Goal: Task Accomplishment & Management: Use online tool/utility

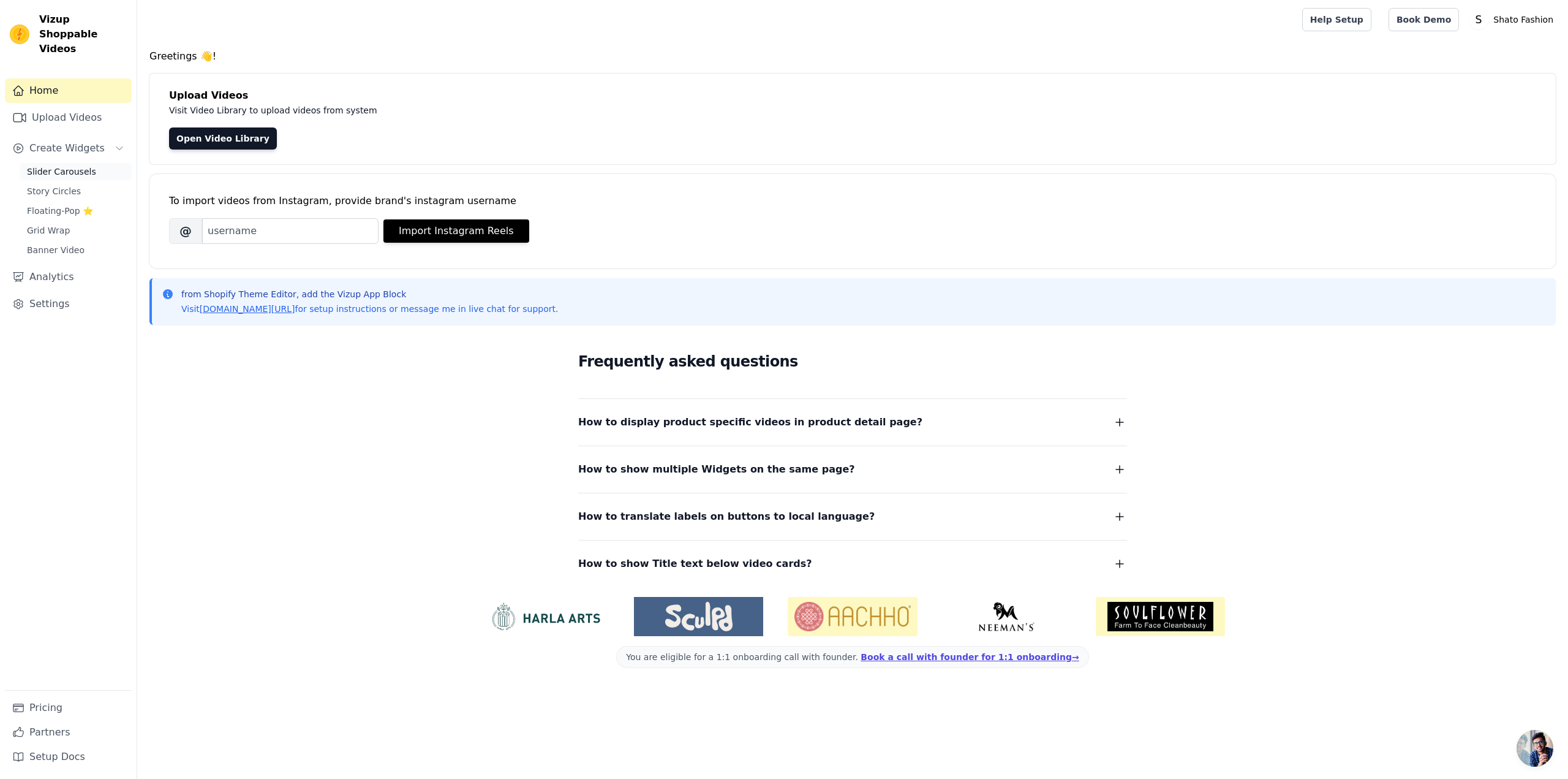
click at [73, 166] on span "Slider Carousels" at bounding box center [61, 172] width 69 height 12
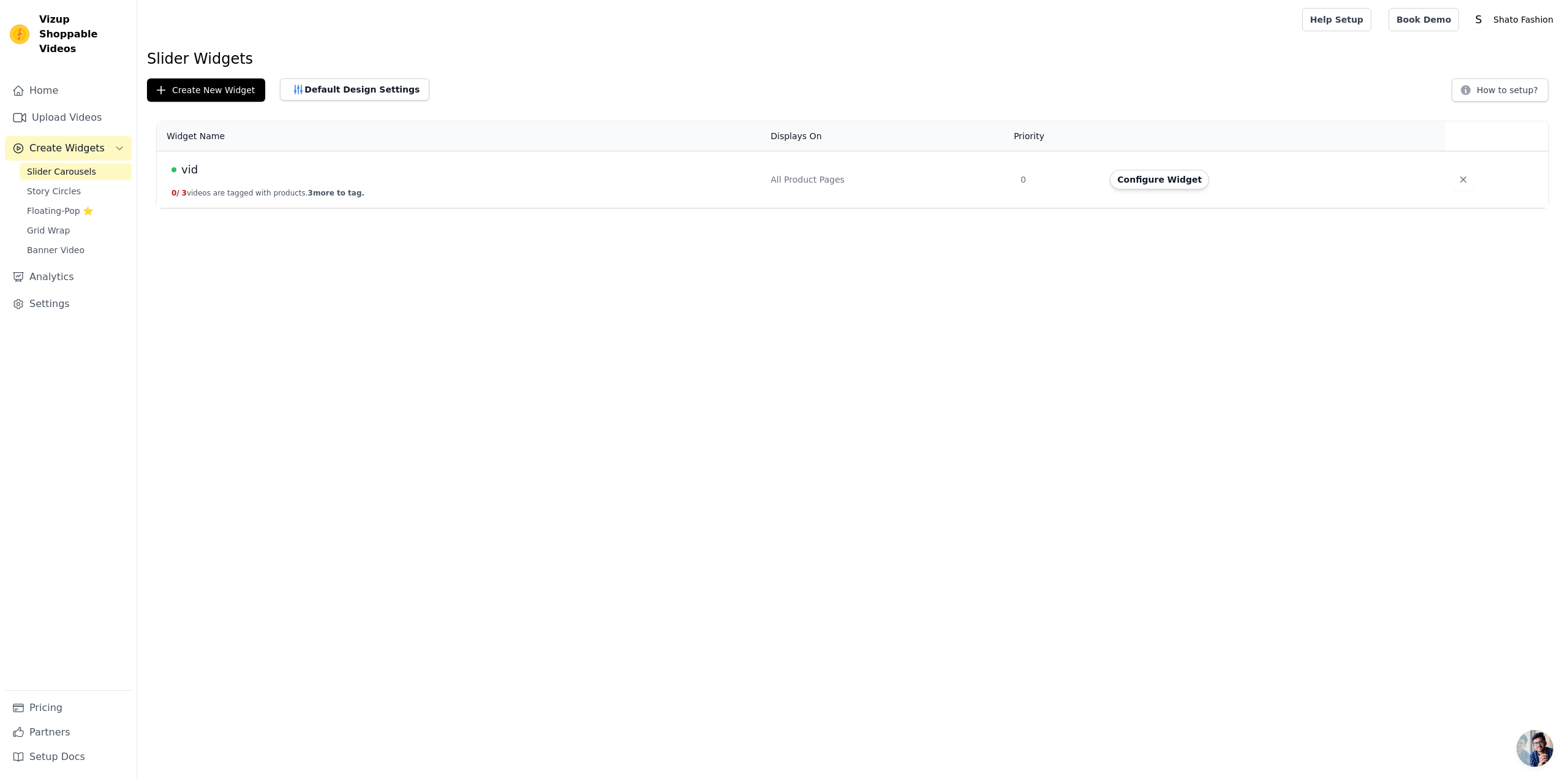
click at [187, 172] on span "vid" at bounding box center [190, 169] width 16 height 17
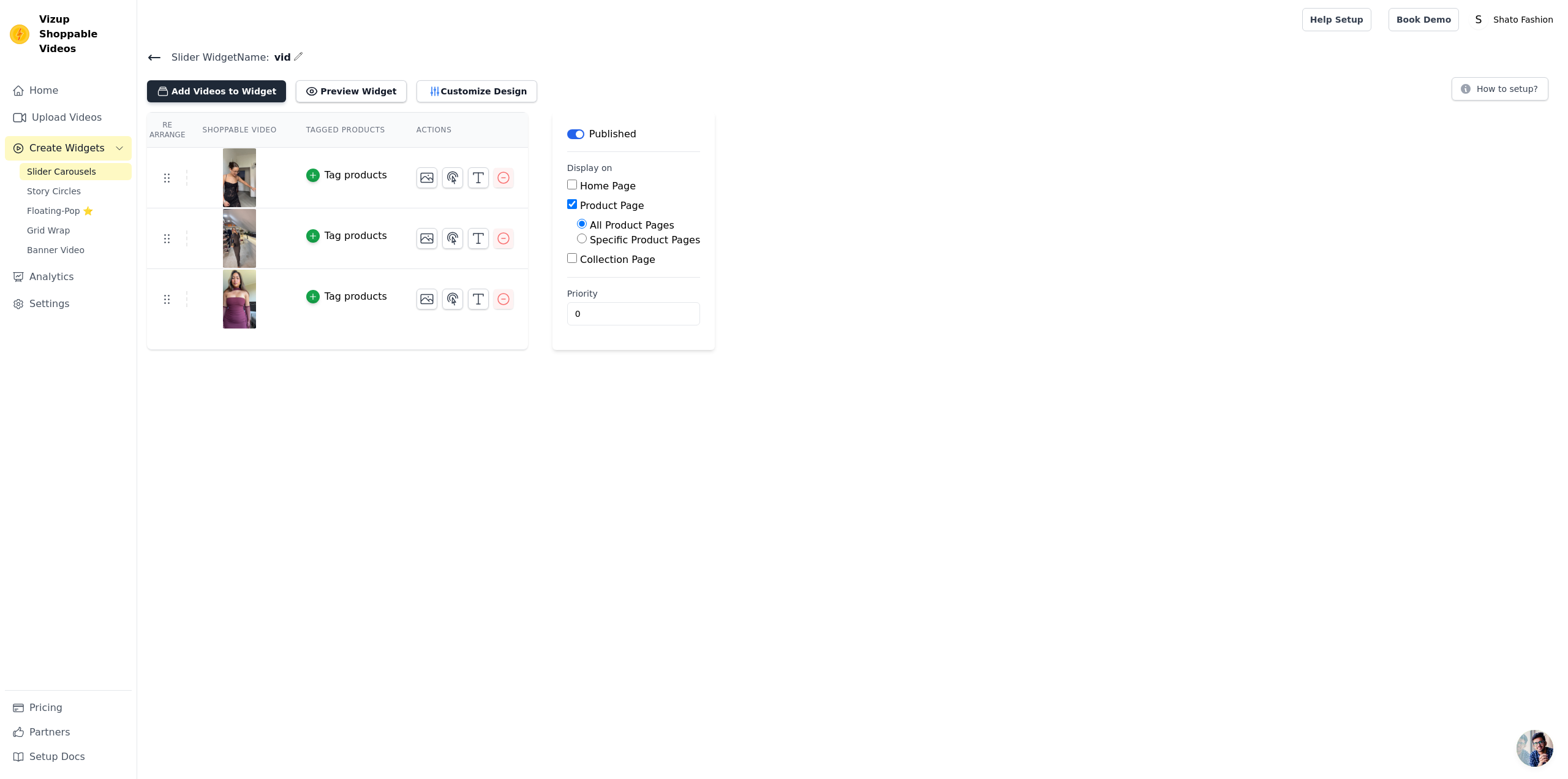
click at [240, 90] on button "Add Videos to Widget" at bounding box center [216, 91] width 139 height 22
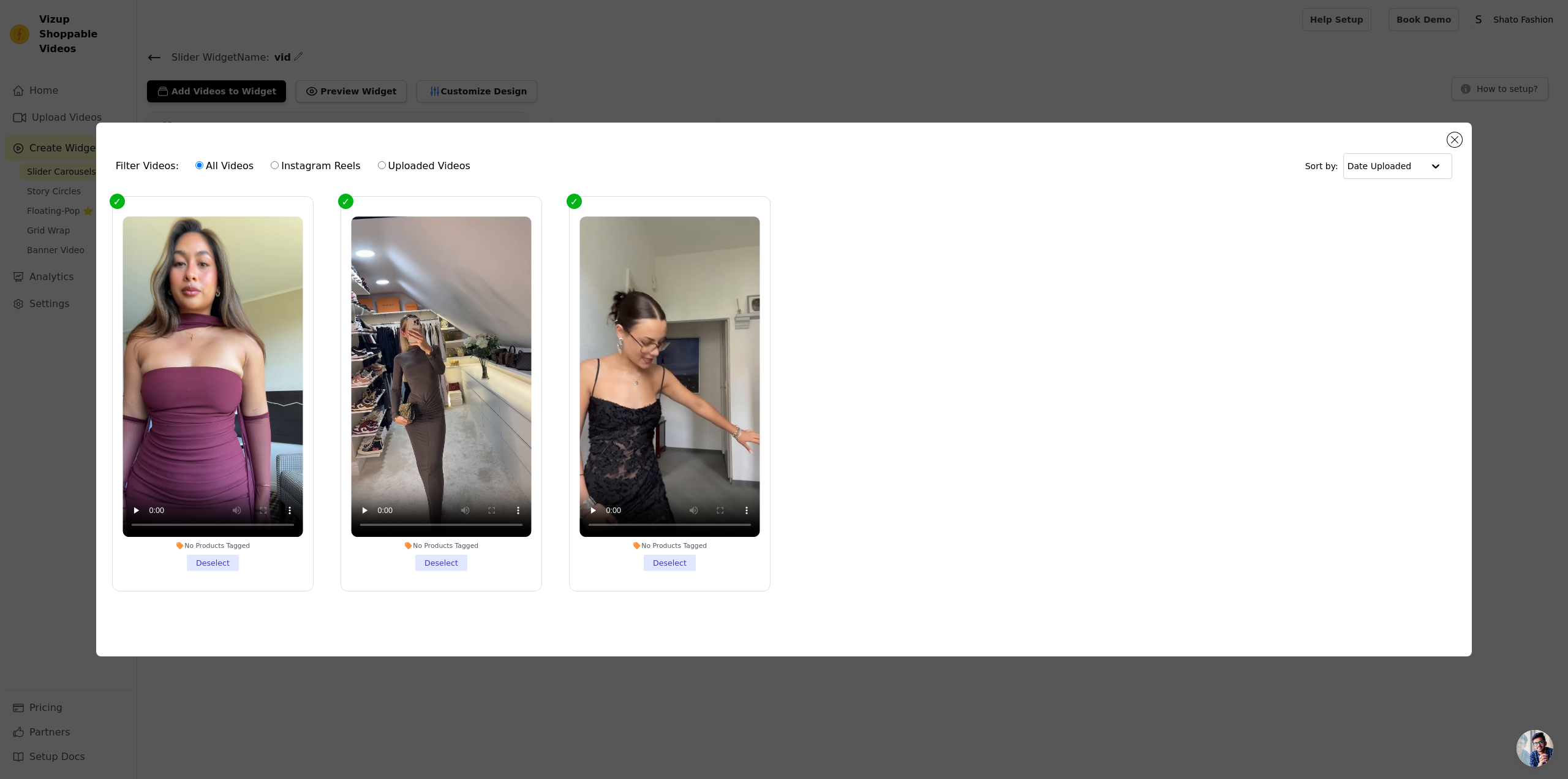
click at [680, 67] on div "Filter Videos: All Videos Instagram Reels Uploaded Videos Sort by: Date Uploade…" at bounding box center [784, 390] width 1568 height 779
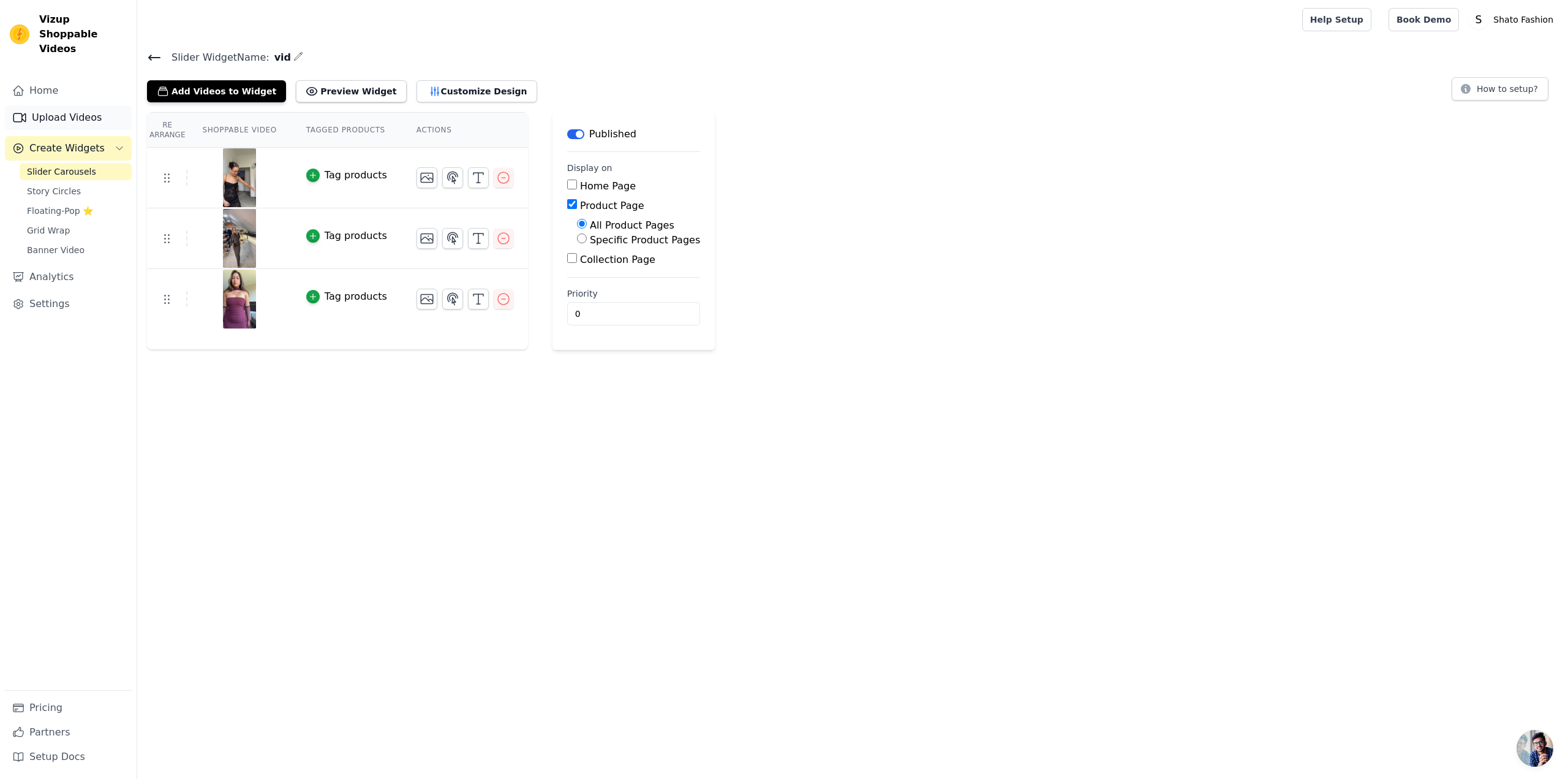
click at [70, 107] on link "Upload Videos" at bounding box center [68, 118] width 127 height 25
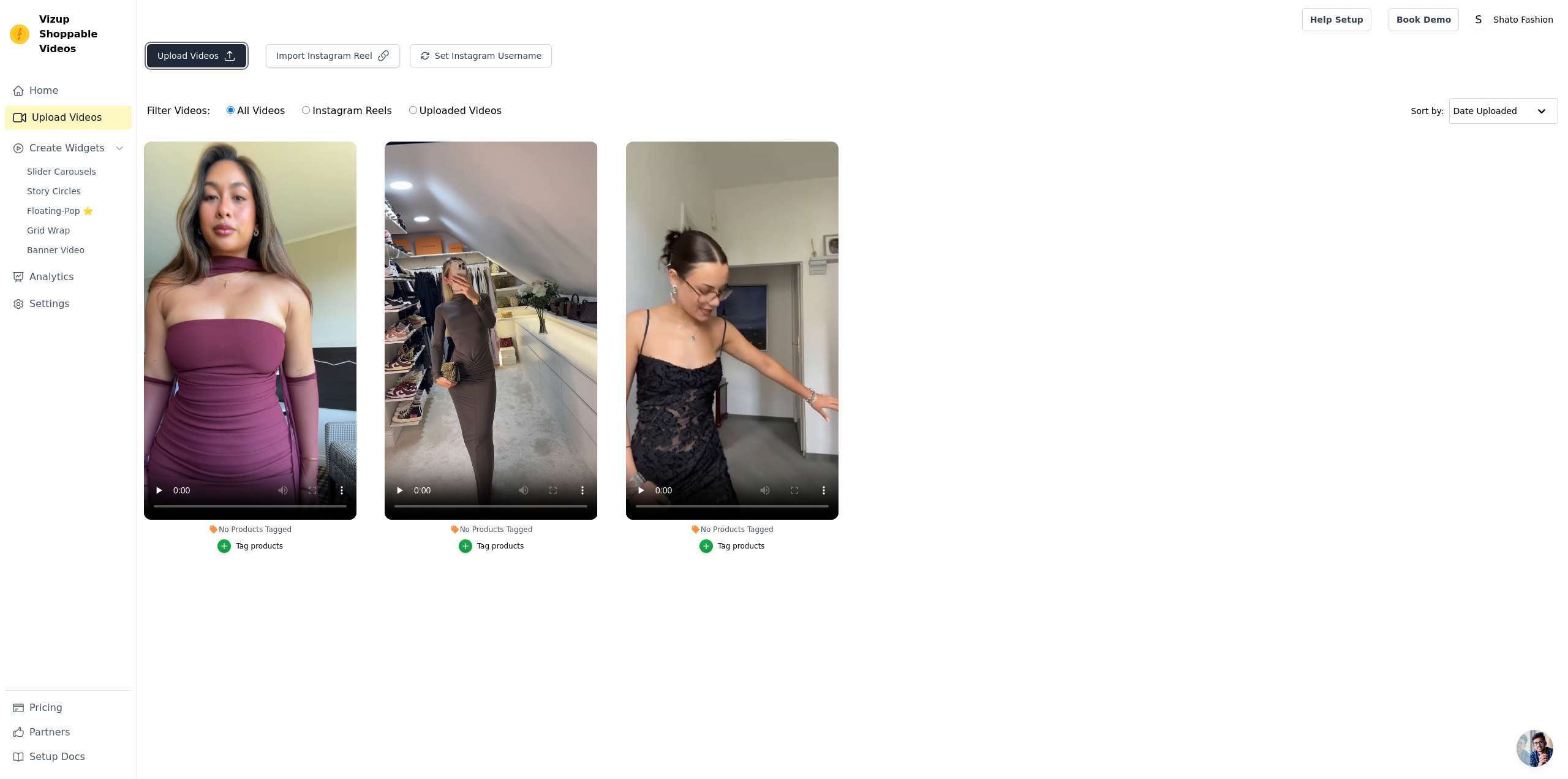
click at [193, 57] on button "Upload Videos" at bounding box center [196, 55] width 99 height 23
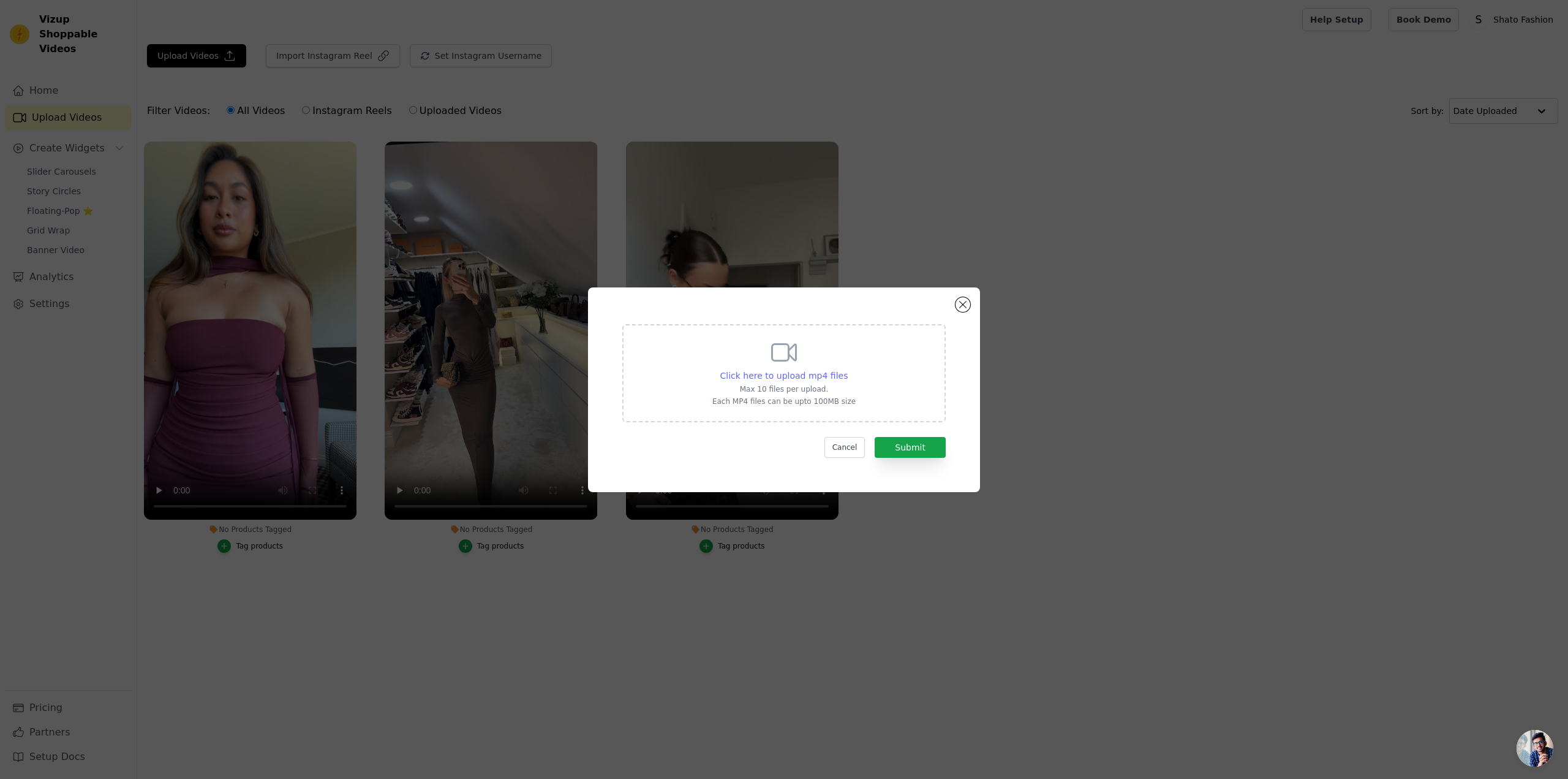
click at [804, 371] on span "Click here to upload mp4 files" at bounding box center [784, 375] width 128 height 10
click at [847, 370] on input "Click here to upload mp4 files Max 10 files per upload. Each MP4 files can be u…" at bounding box center [847, 369] width 1 height 1
type input "C:\fakepath\0824 (1).mp4"
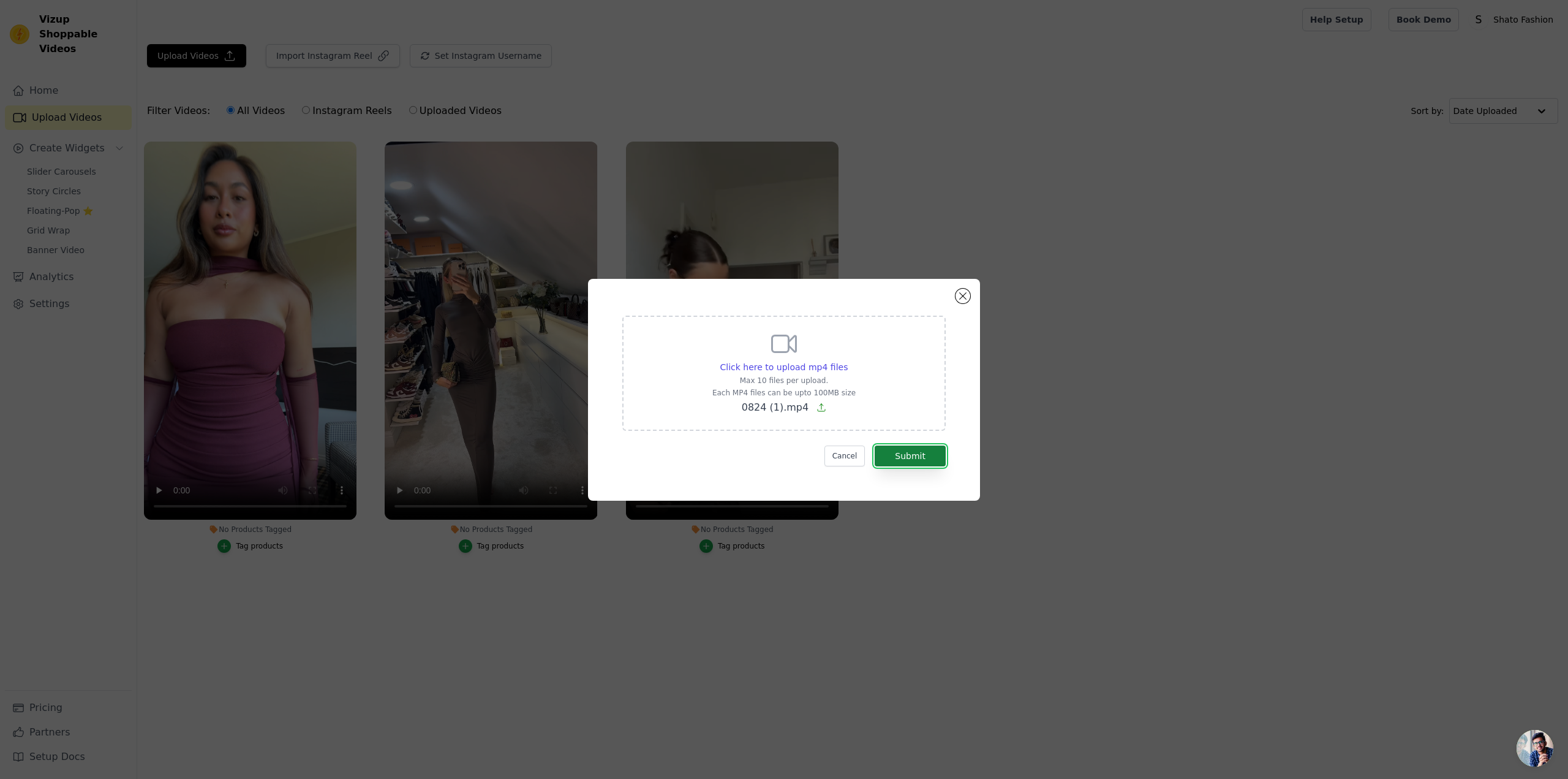
click at [918, 459] on button "Submit" at bounding box center [910, 456] width 71 height 21
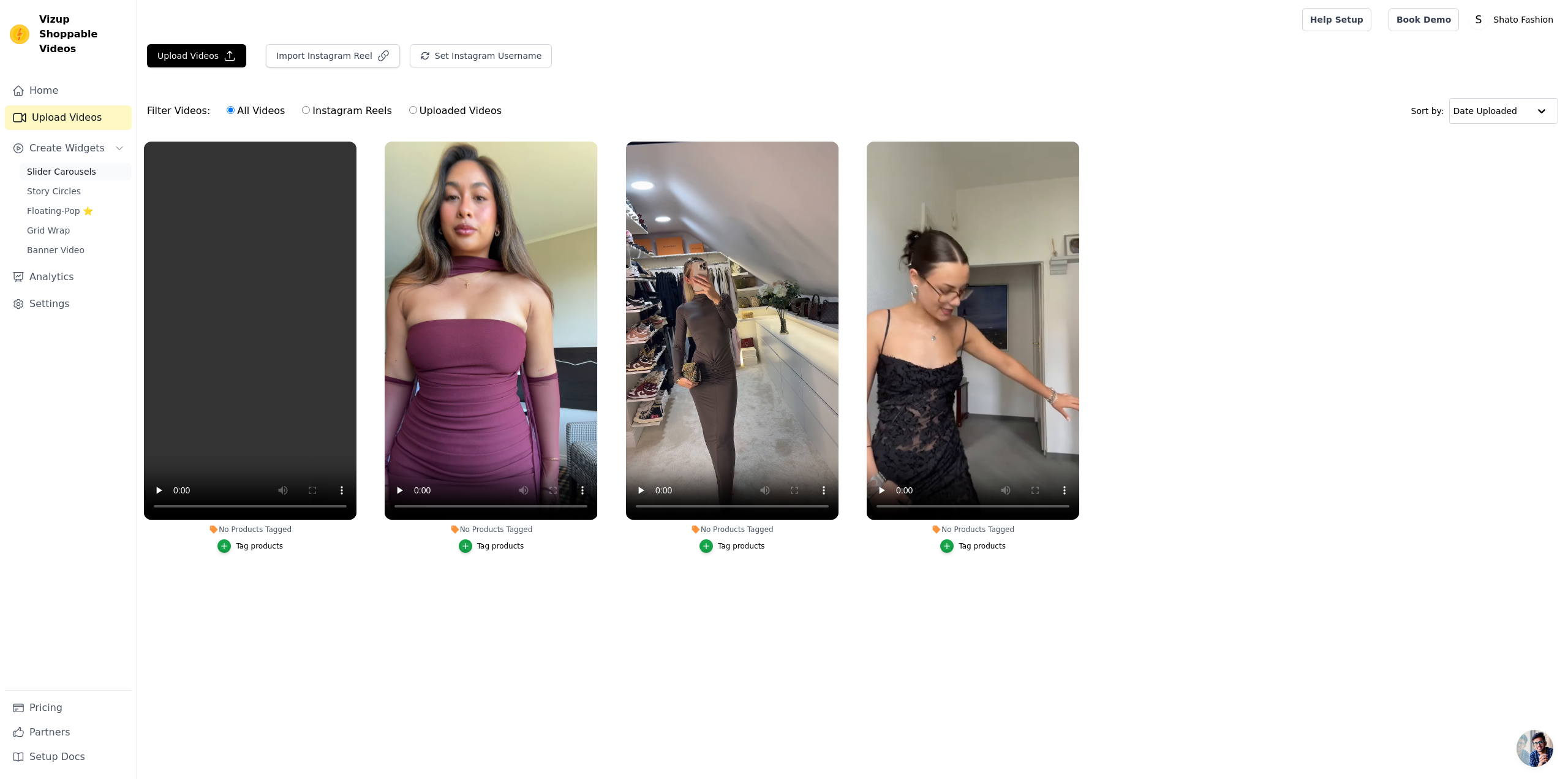
click at [73, 166] on span "Slider Carousels" at bounding box center [61, 172] width 69 height 12
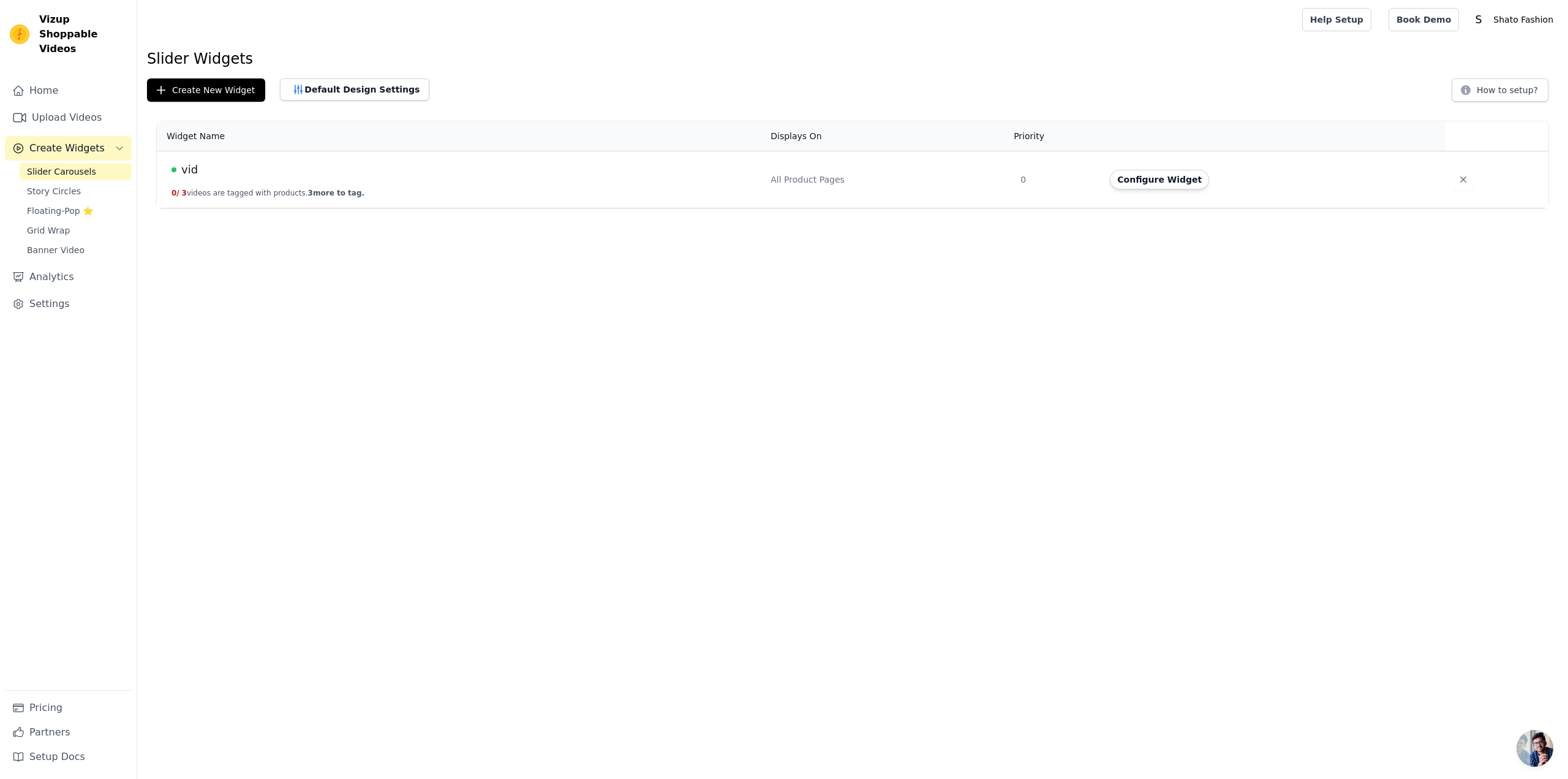
click at [170, 170] on td "vid 0 / 3 videos are tagged with products. 3 more to tag." at bounding box center [460, 179] width 606 height 57
click at [191, 172] on span "vid" at bounding box center [190, 169] width 16 height 17
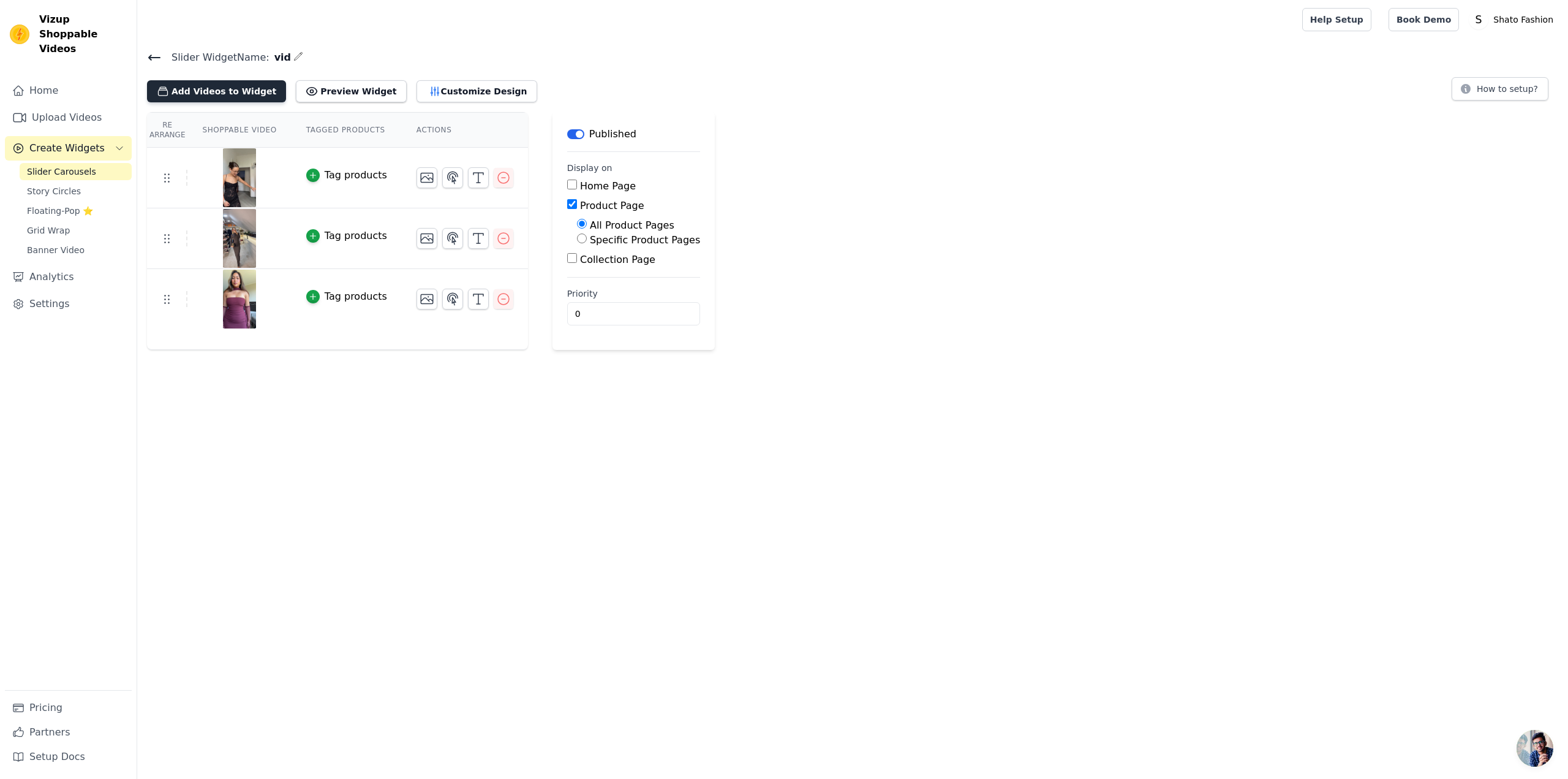
click at [198, 89] on button "Add Videos to Widget" at bounding box center [216, 91] width 139 height 22
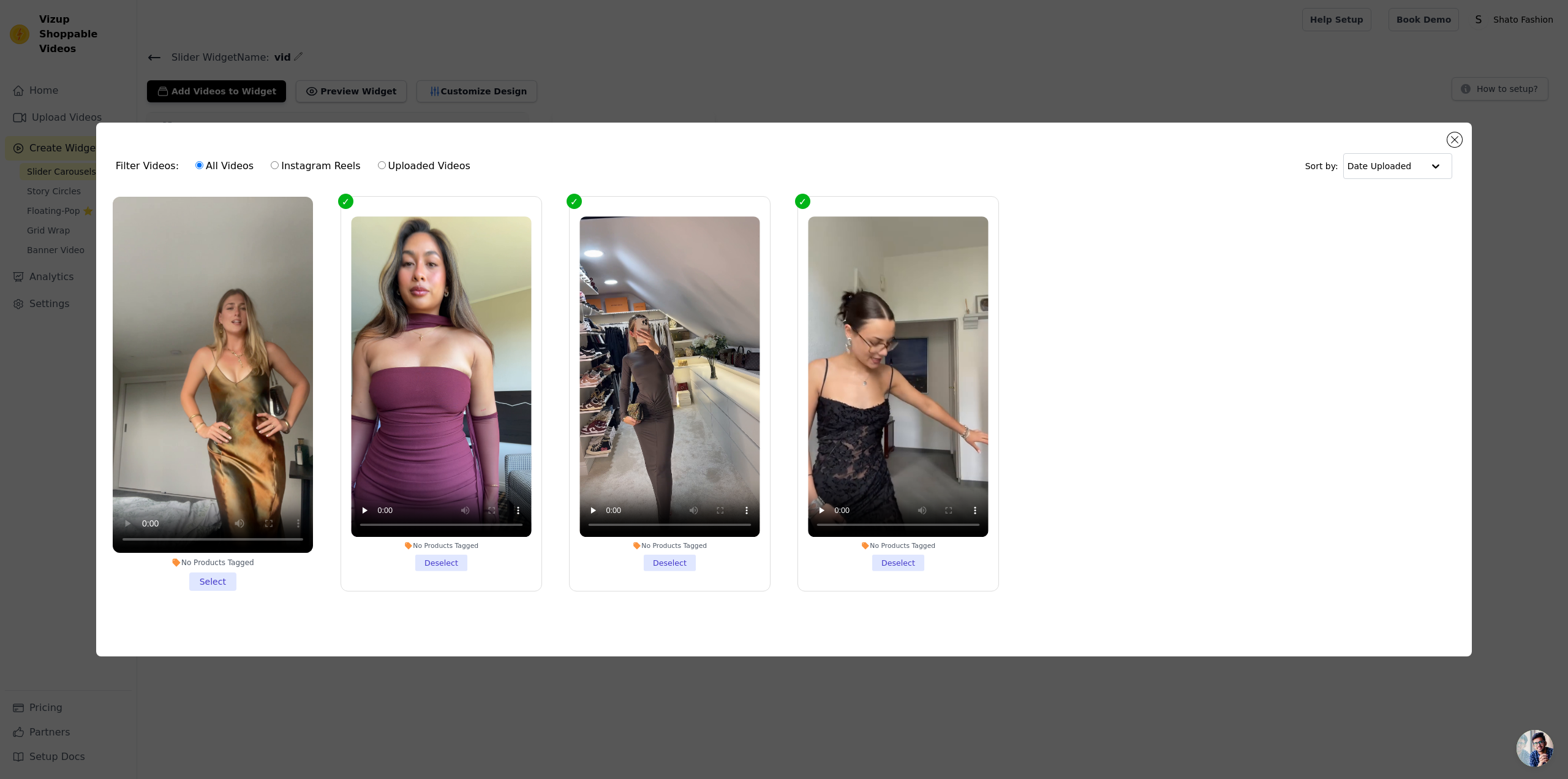
click at [177, 559] on icon at bounding box center [177, 563] width 8 height 8
click at [0, 0] on input "No Products Tagged Select" at bounding box center [0, 0] width 0 height 0
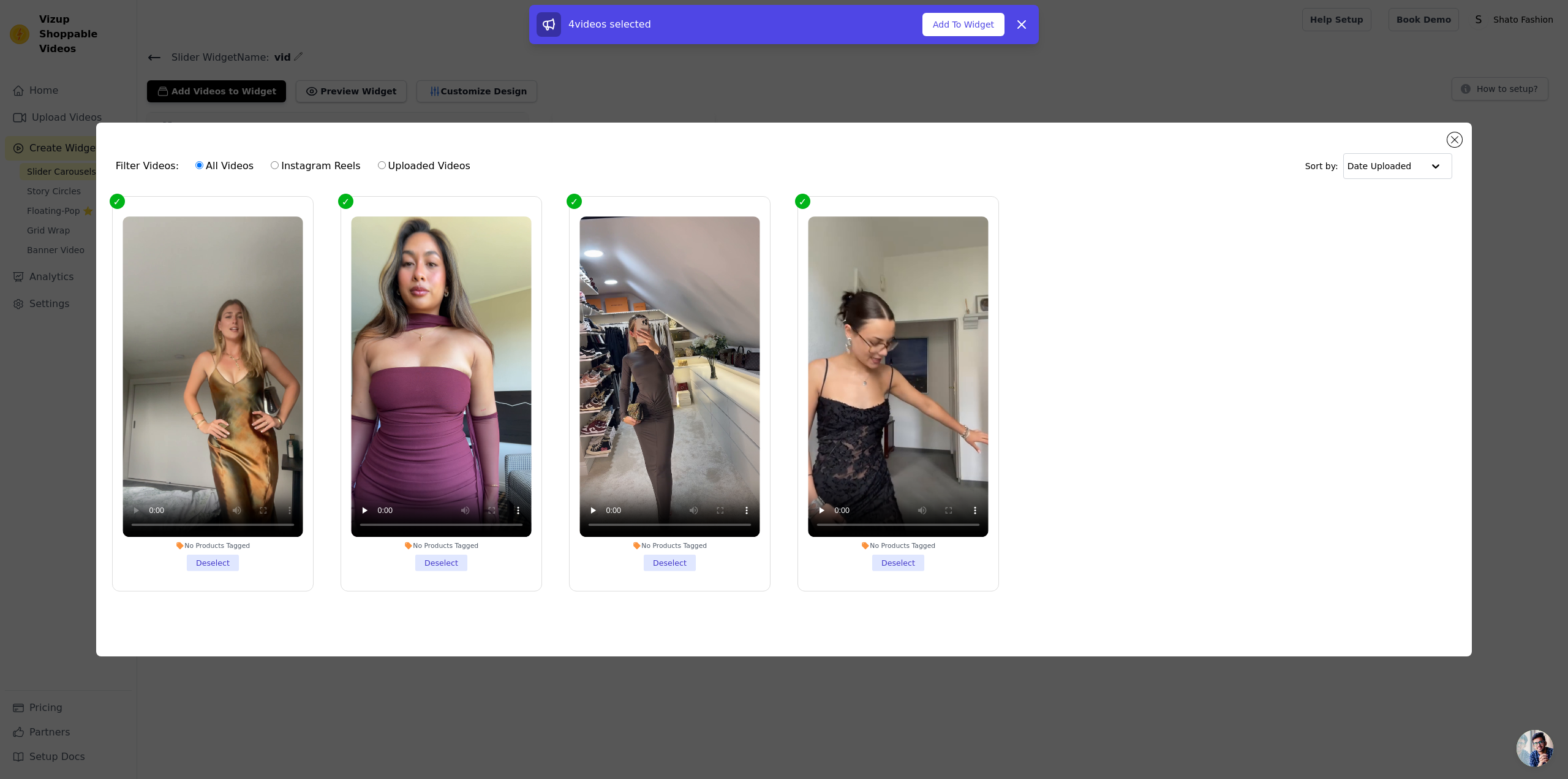
click at [218, 560] on li "No Products Tagged Deselect" at bounding box center [212, 394] width 180 height 355
click at [0, 0] on input "No Products Tagged Deselect" at bounding box center [0, 0] width 0 height 0
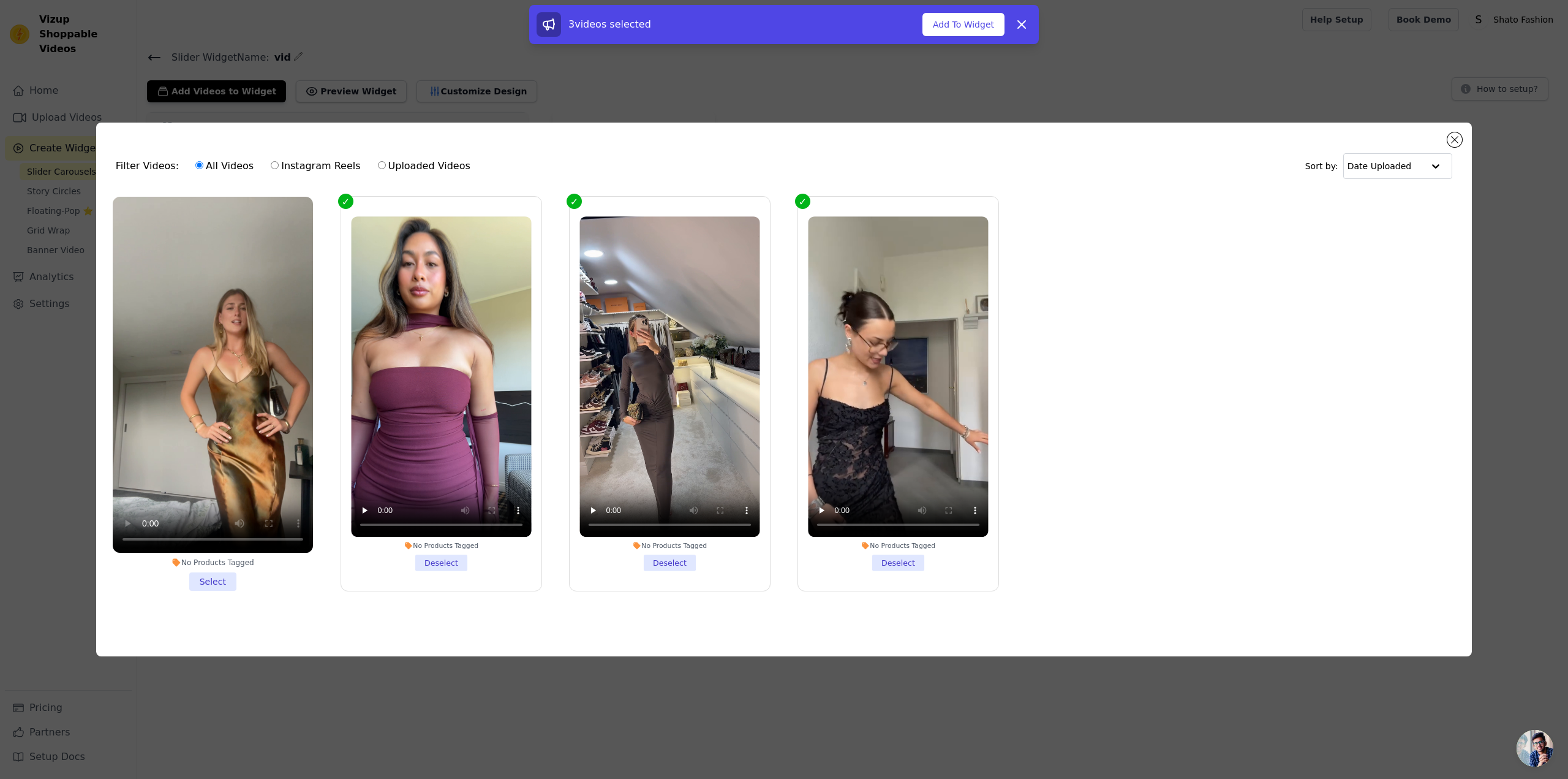
click at [213, 580] on li "No Products Tagged Select" at bounding box center [213, 393] width 201 height 394
click at [0, 0] on input "No Products Tagged Select" at bounding box center [0, 0] width 0 height 0
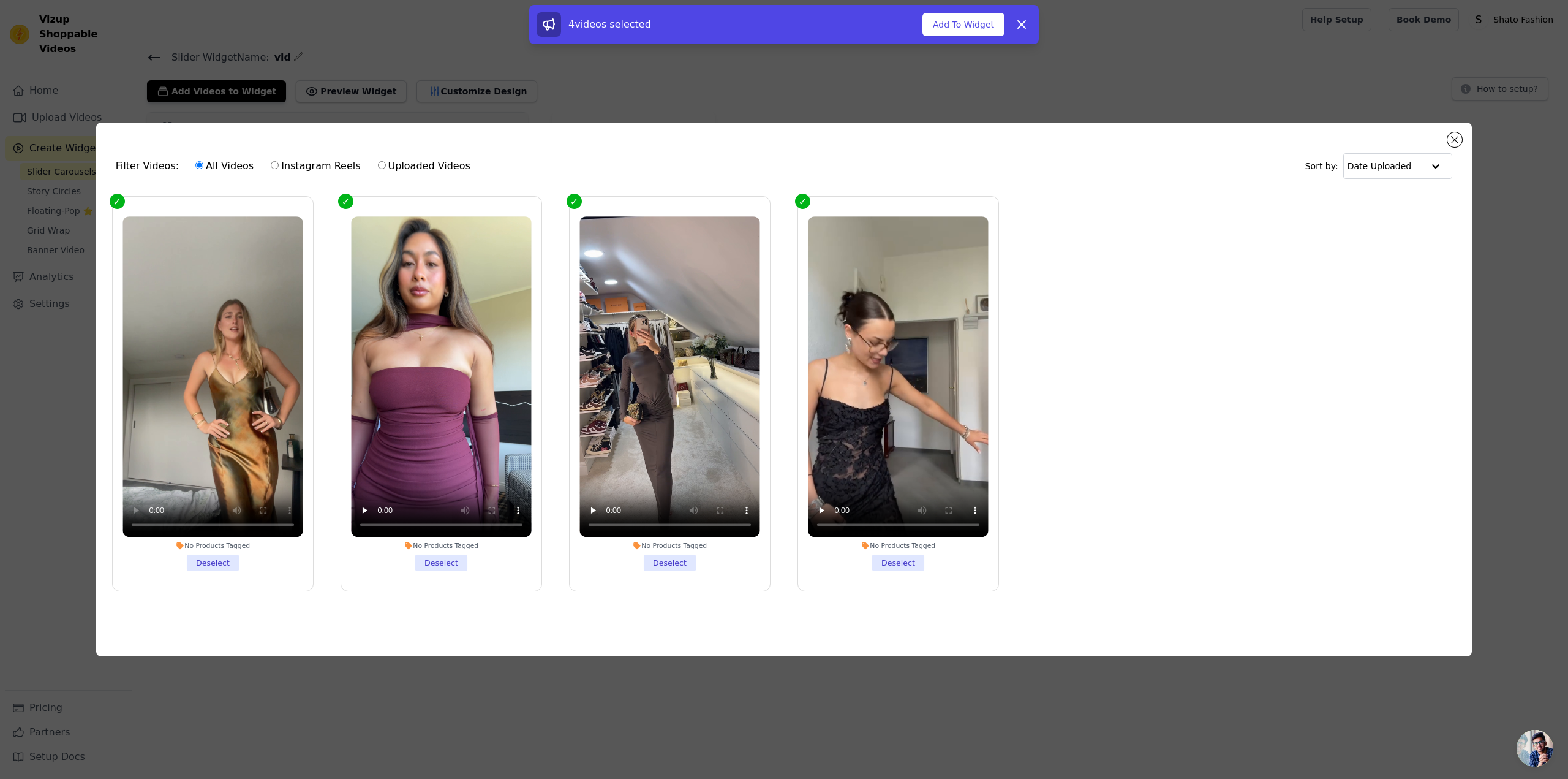
click at [786, 95] on div "Filter Videos: All Videos Instagram Reels Uploaded Videos Sort by: Date Uploade…" at bounding box center [784, 390] width 1568 height 779
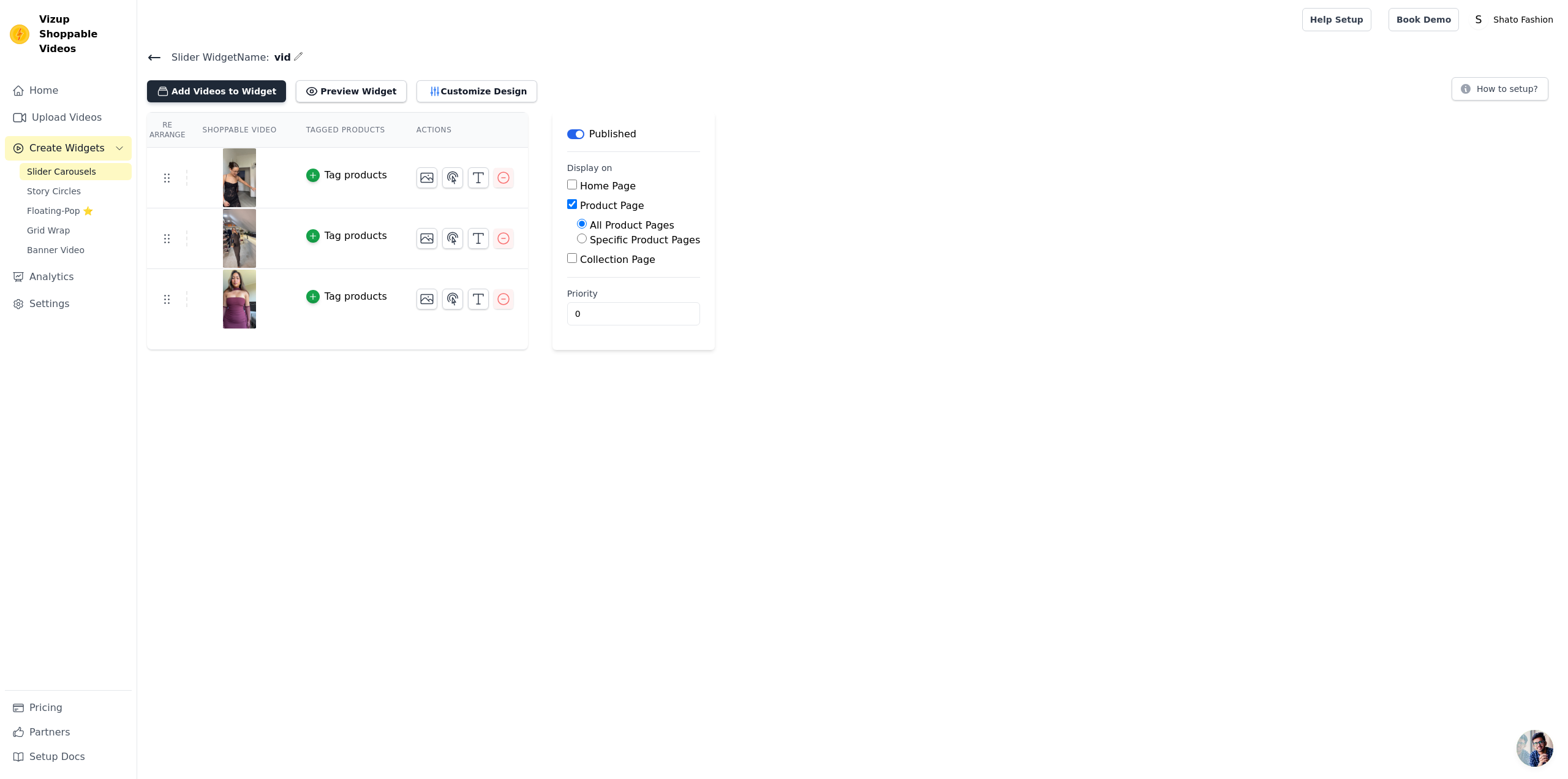
click at [211, 95] on button "Add Videos to Widget" at bounding box center [216, 91] width 139 height 22
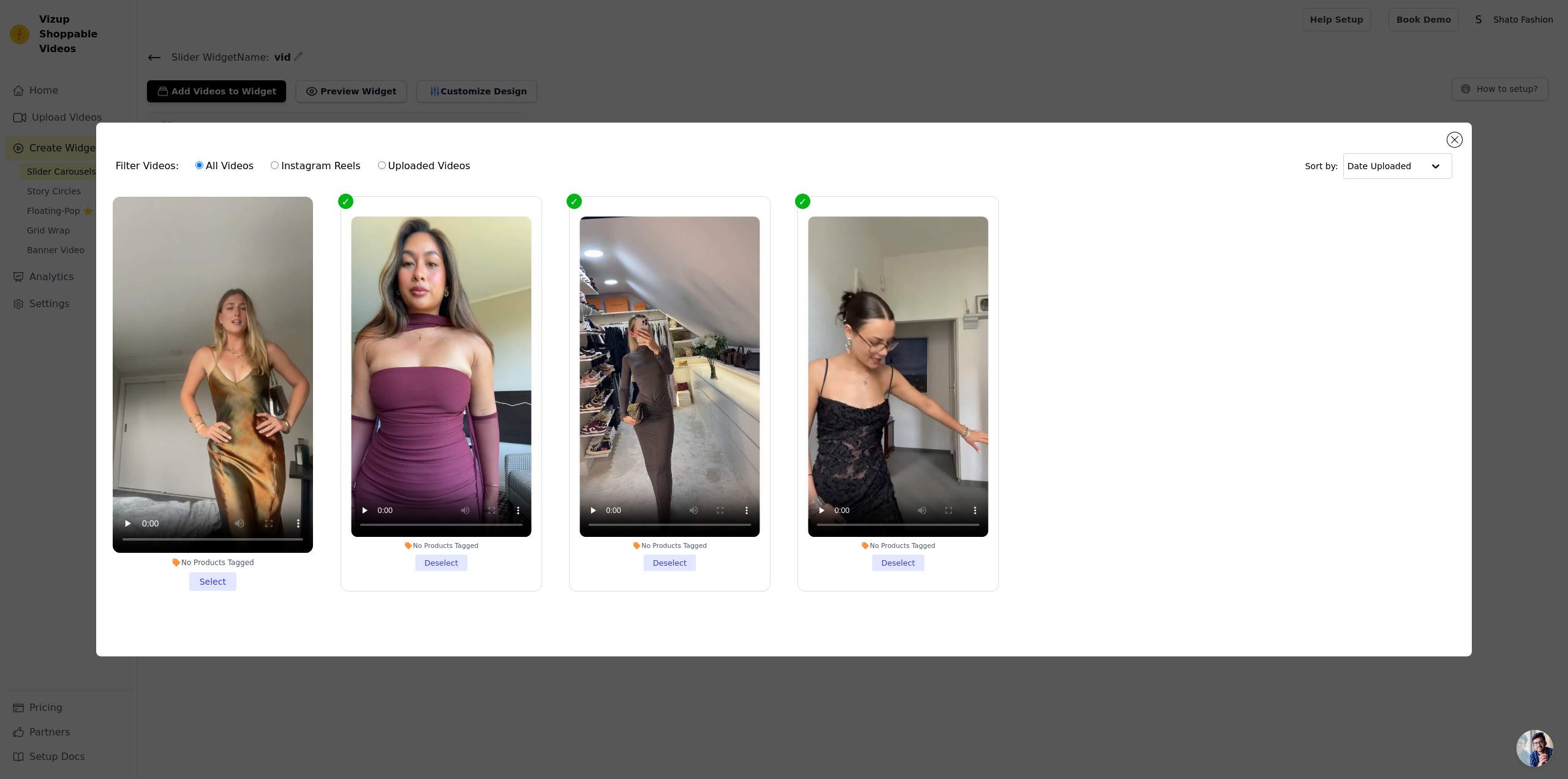
click at [217, 581] on li "No Products Tagged Select" at bounding box center [213, 393] width 201 height 394
click at [0, 0] on input "No Products Tagged Select" at bounding box center [0, 0] width 0 height 0
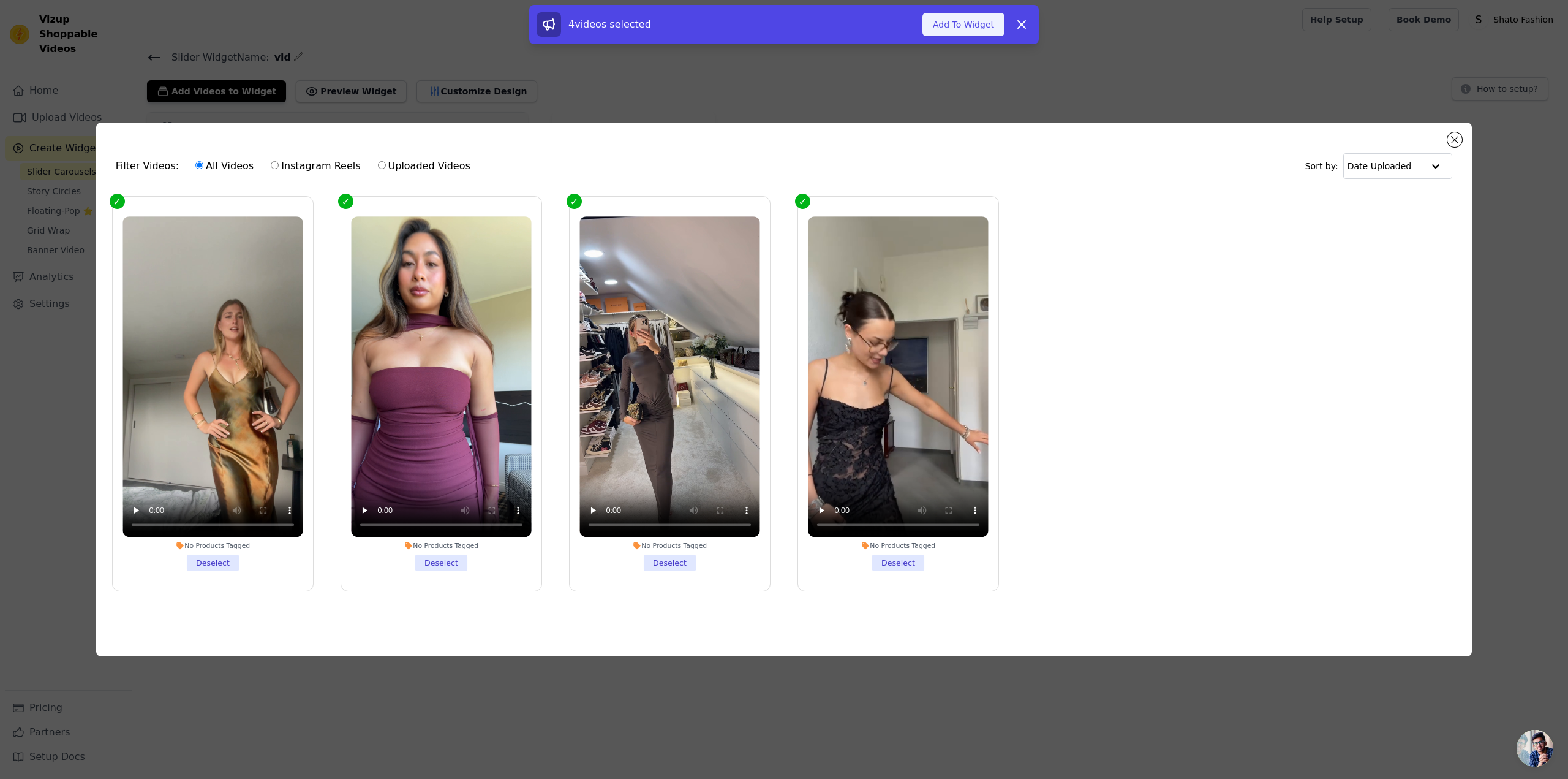
click at [965, 25] on button "Add To Widget" at bounding box center [964, 25] width 82 height 23
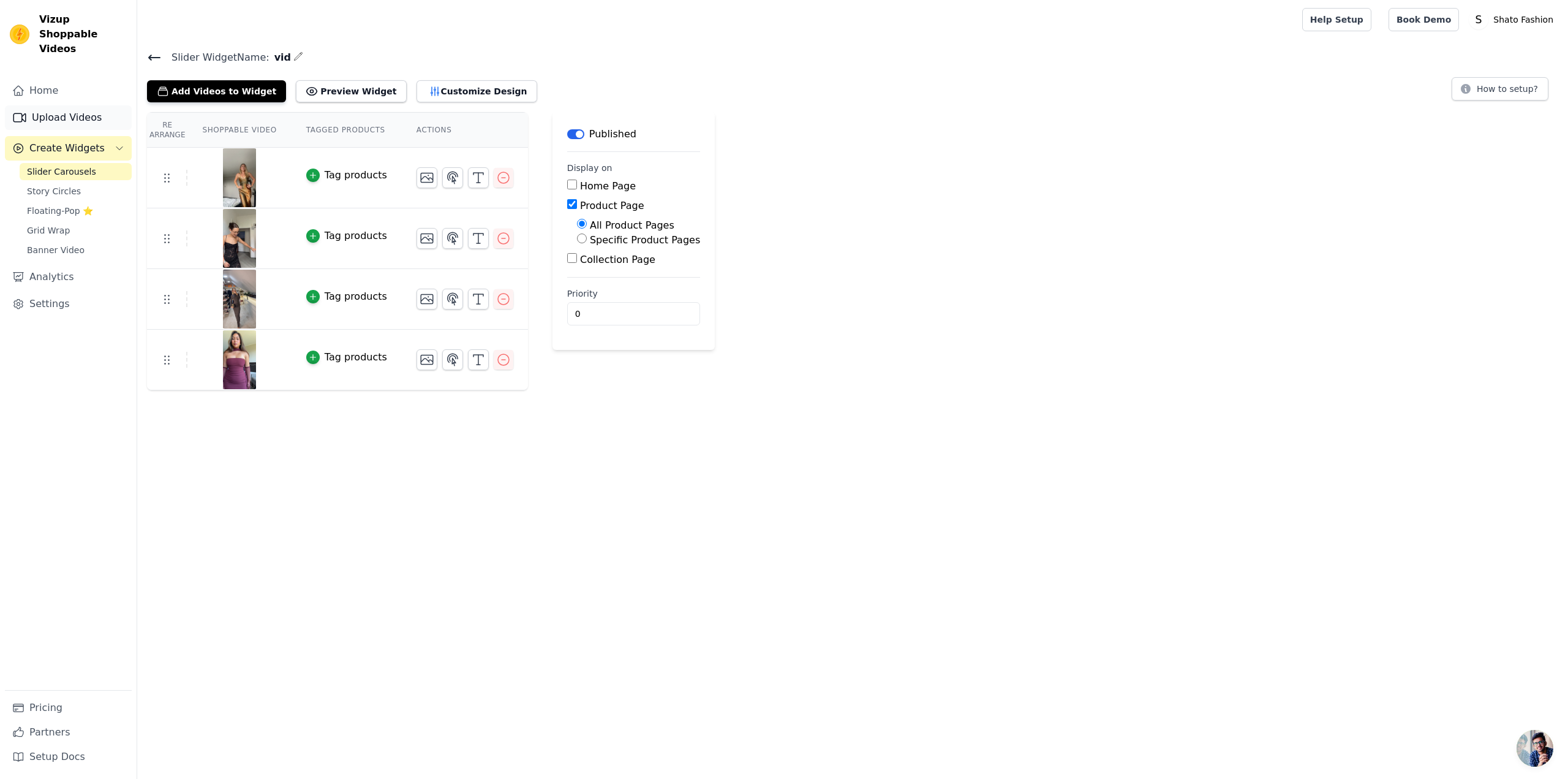
click at [72, 105] on link "Upload Videos" at bounding box center [68, 118] width 127 height 25
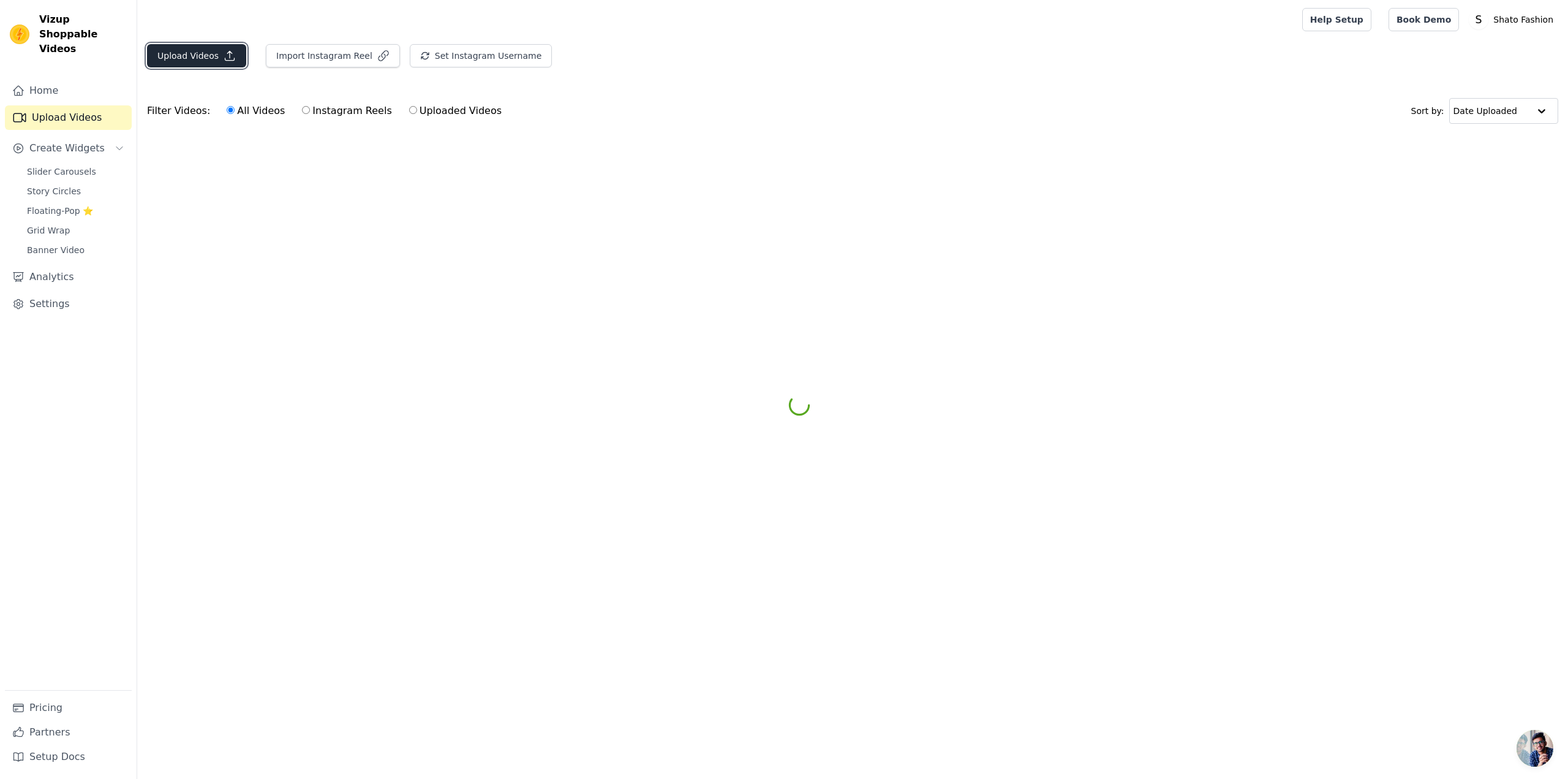
click at [168, 49] on button "Upload Videos" at bounding box center [196, 55] width 99 height 23
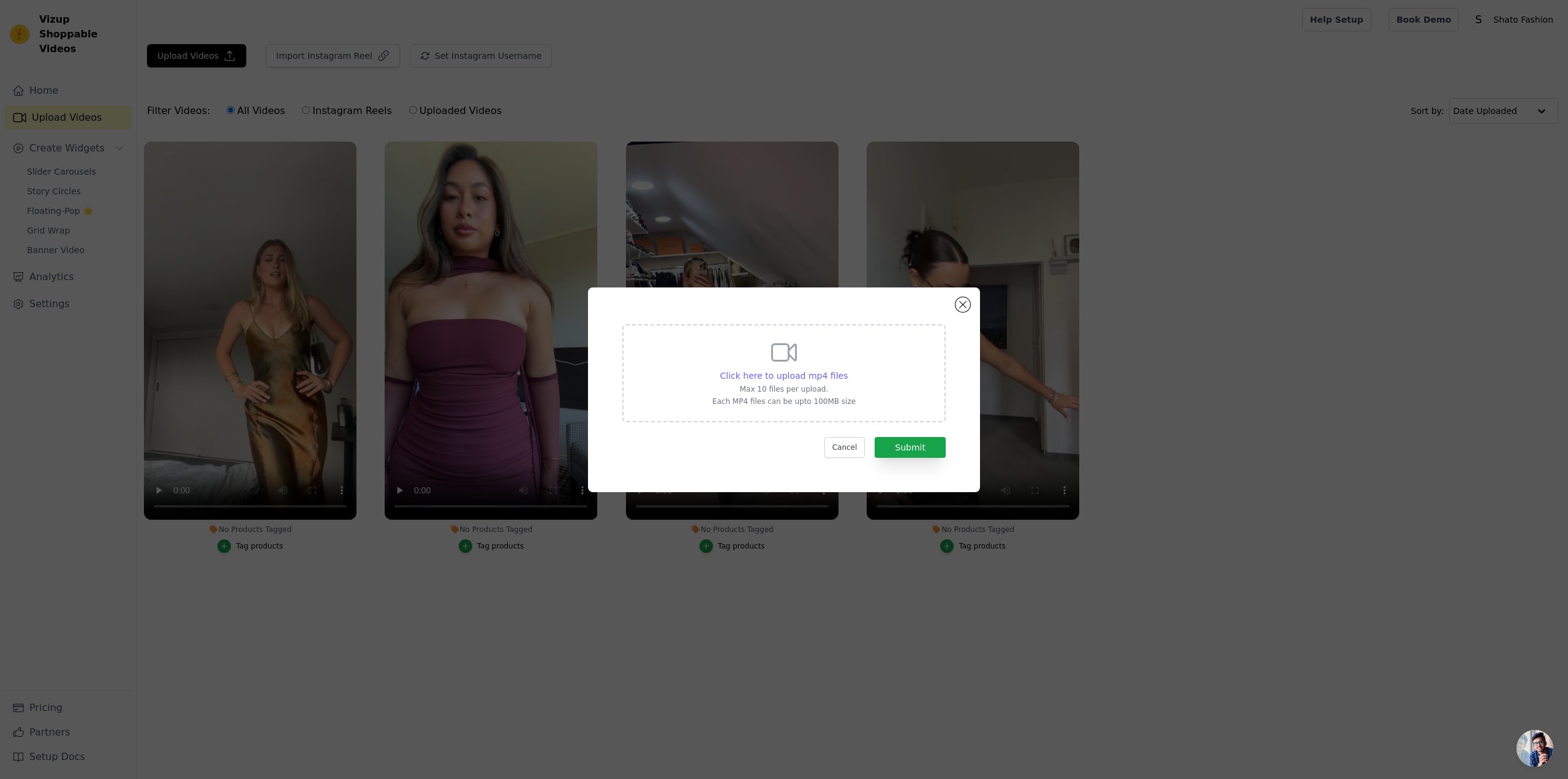
click at [750, 372] on span "Click here to upload mp4 files" at bounding box center [784, 375] width 128 height 10
click at [847, 370] on input "Click here to upload mp4 files Max 10 files per upload. Each MP4 files can be u…" at bounding box center [847, 369] width 1 height 1
type input "C:\fakepath\fb-1499015670687266-f0adc2b6f5-1-video.mp4"
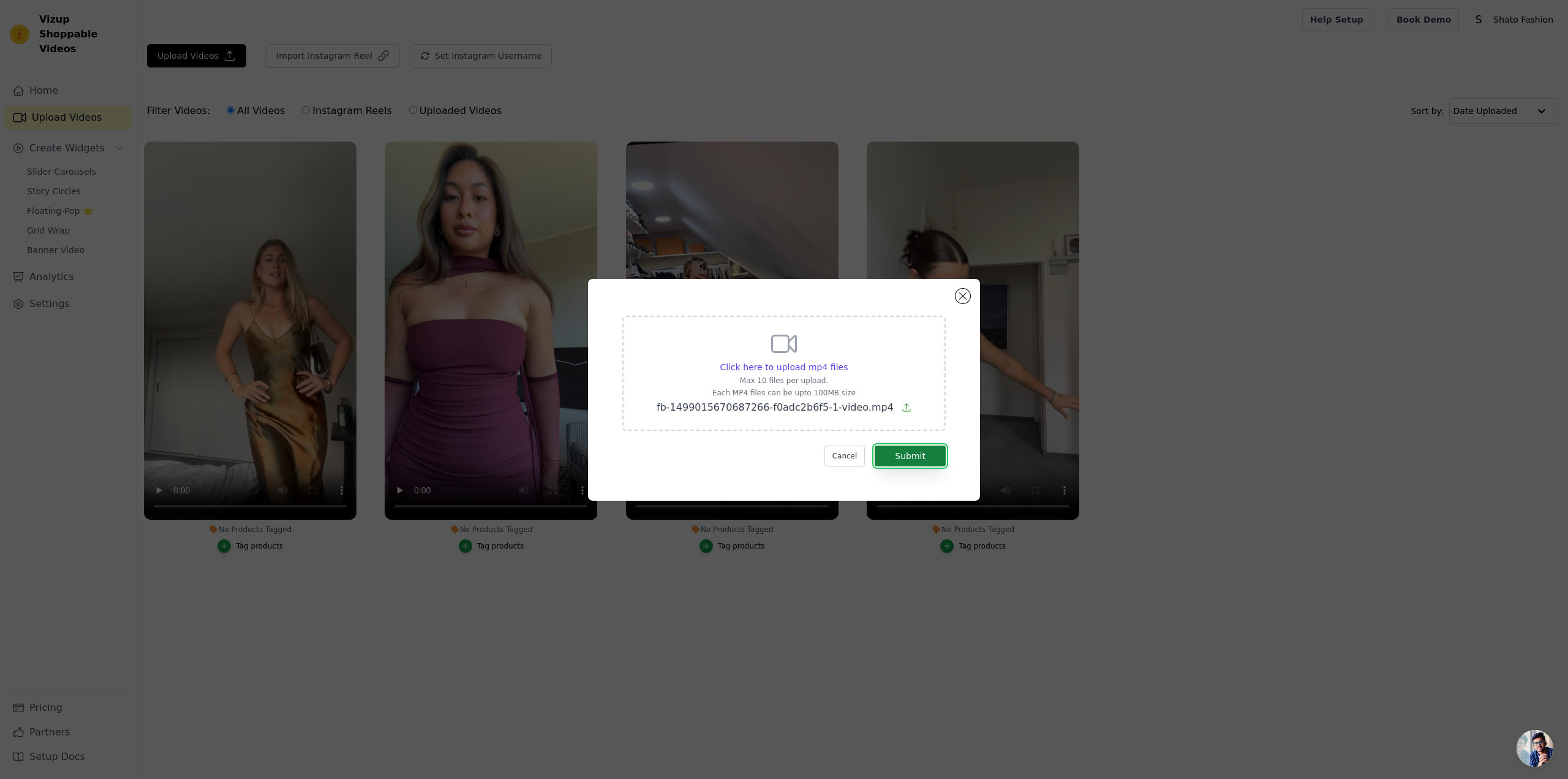
click at [904, 458] on button "Submit" at bounding box center [910, 456] width 71 height 21
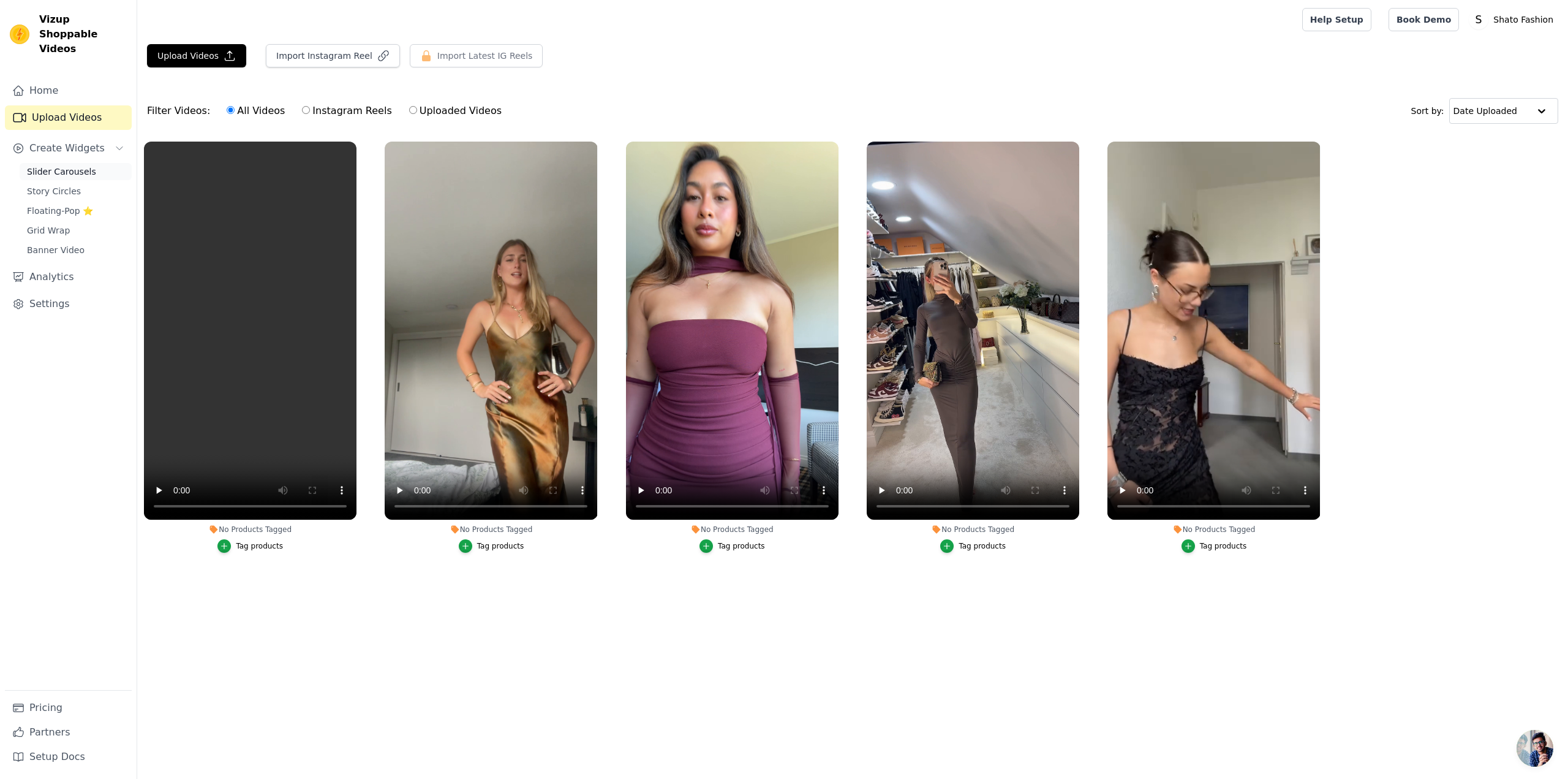
click at [63, 166] on span "Slider Carousels" at bounding box center [61, 172] width 69 height 12
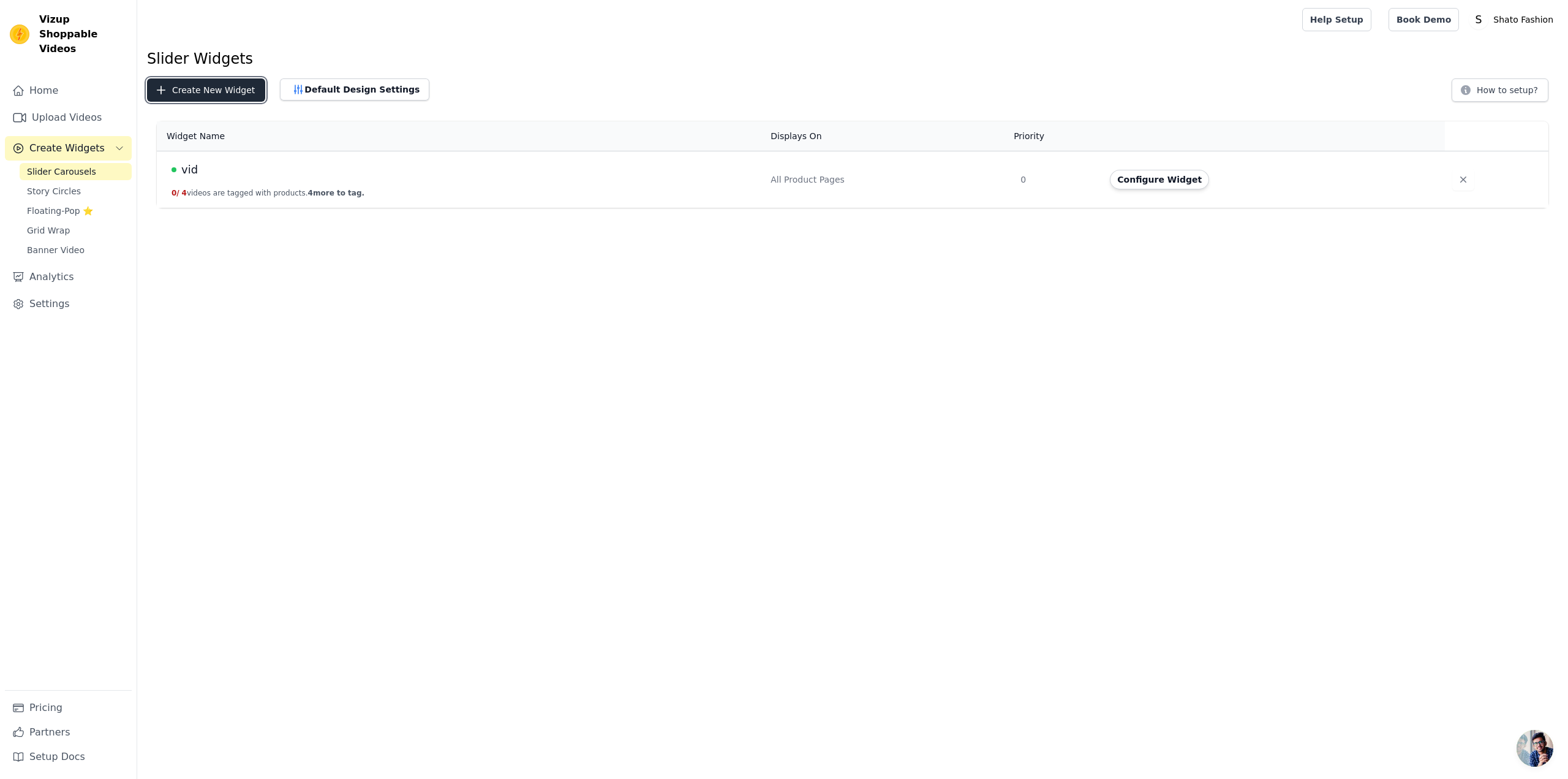
click at [181, 92] on button "Create New Widget" at bounding box center [206, 90] width 118 height 23
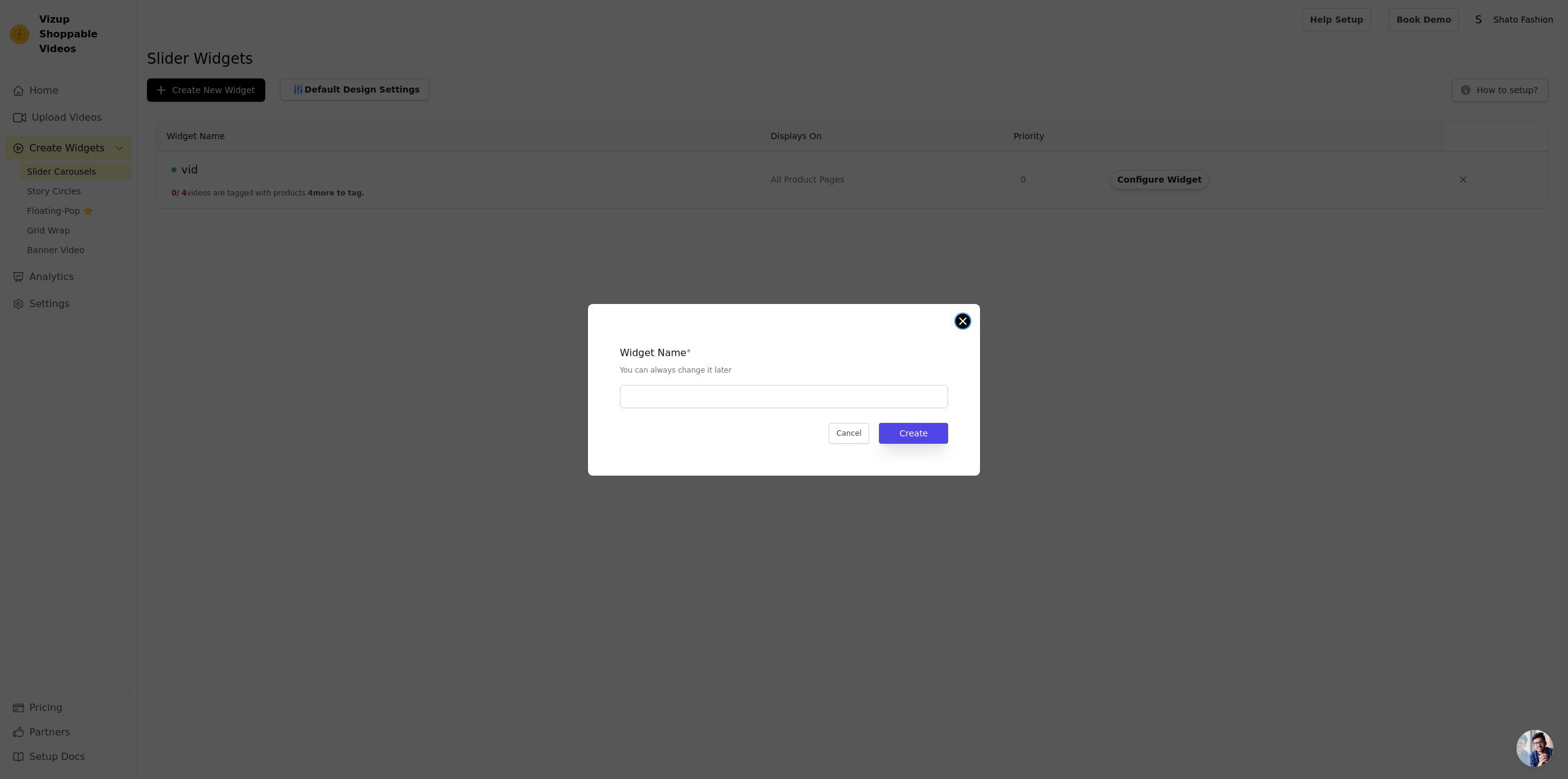
click at [965, 322] on button "Close modal" at bounding box center [962, 320] width 14 height 14
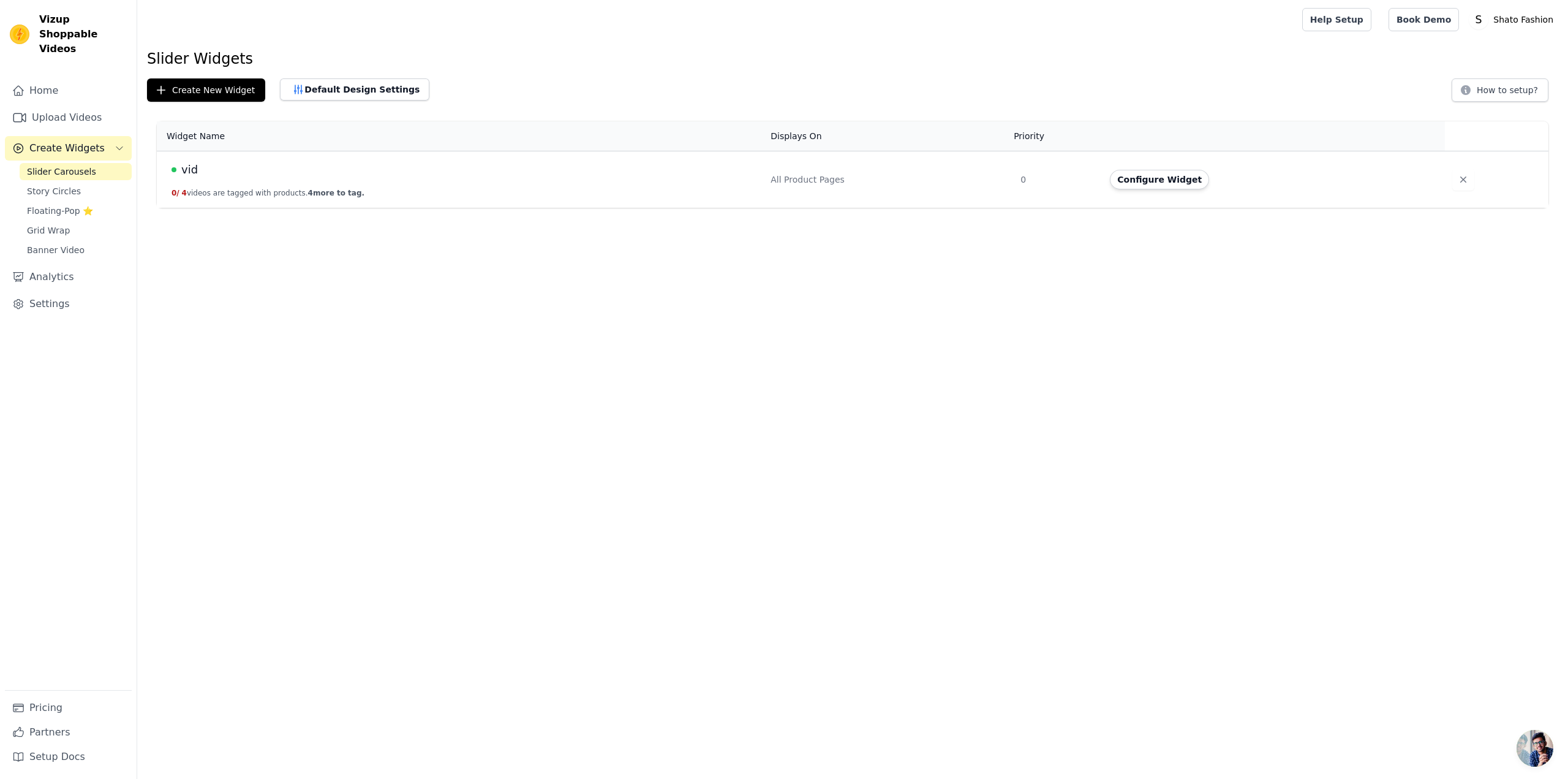
click at [202, 168] on div "vid" at bounding box center [464, 169] width 584 height 17
click at [182, 169] on span "vid" at bounding box center [190, 169] width 16 height 17
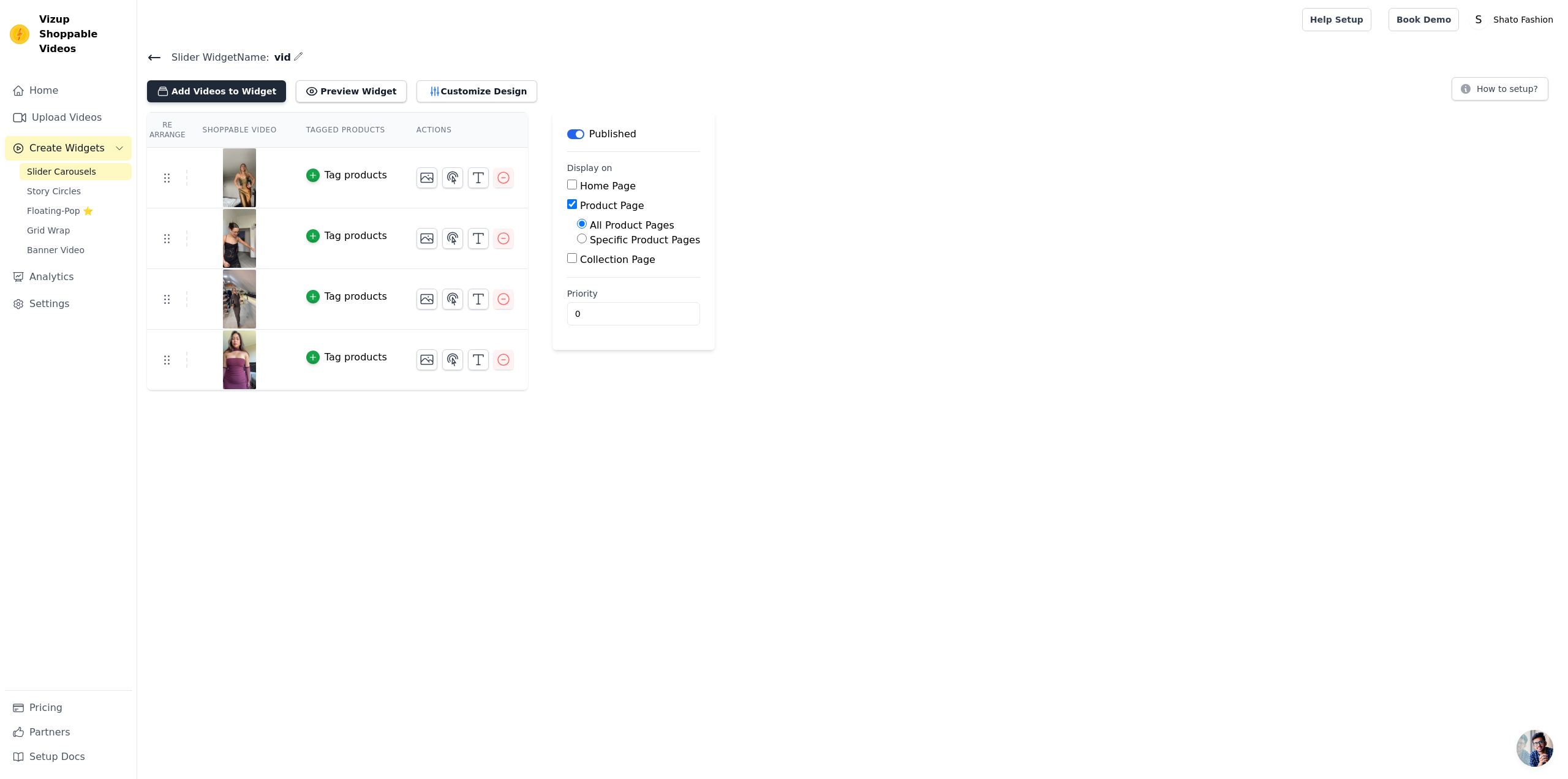
click at [237, 90] on button "Add Videos to Widget" at bounding box center [216, 91] width 139 height 22
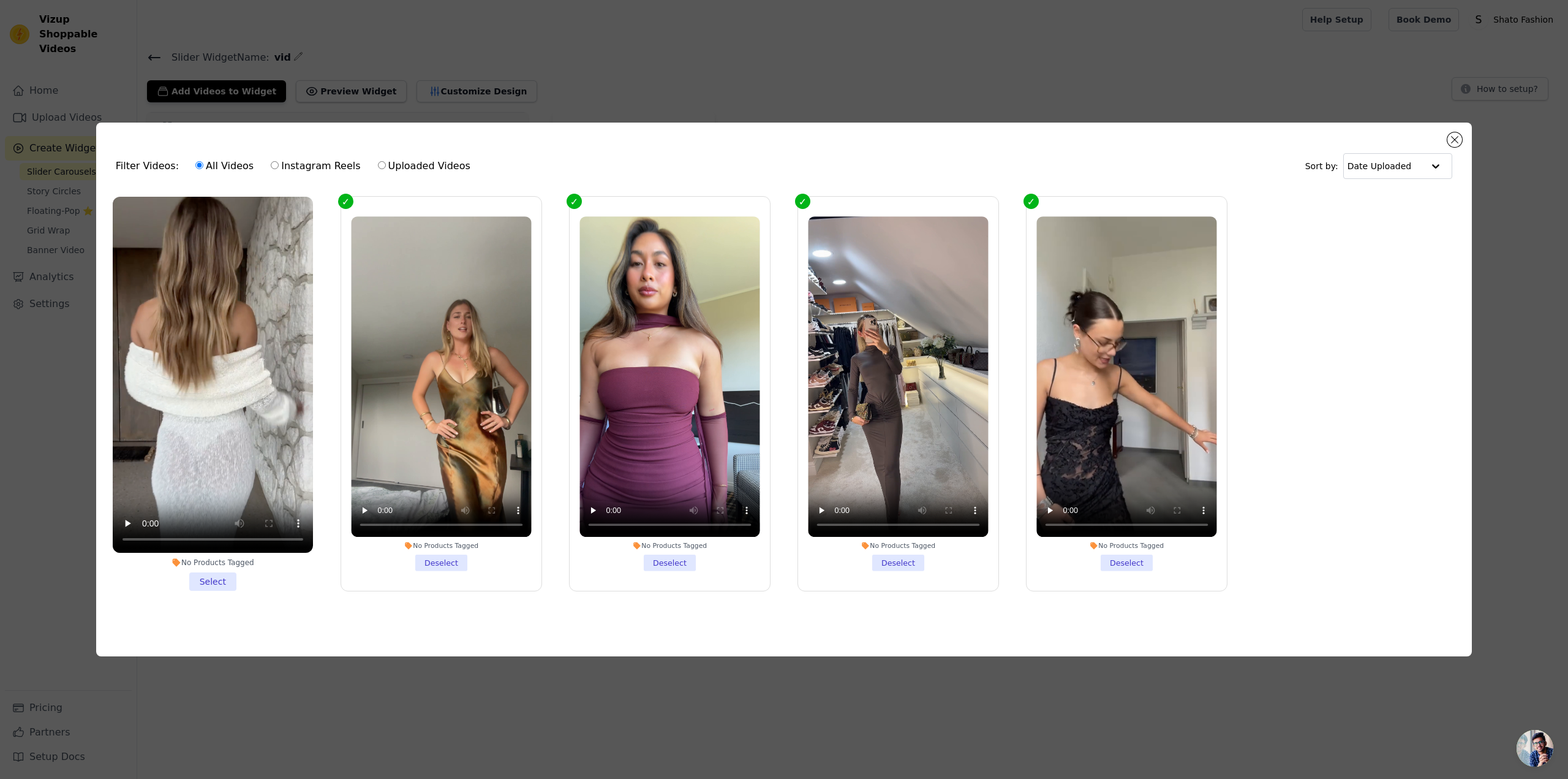
click at [212, 571] on li "No Products Tagged Select" at bounding box center [213, 393] width 201 height 394
click at [0, 0] on input "No Products Tagged Select" at bounding box center [0, 0] width 0 height 0
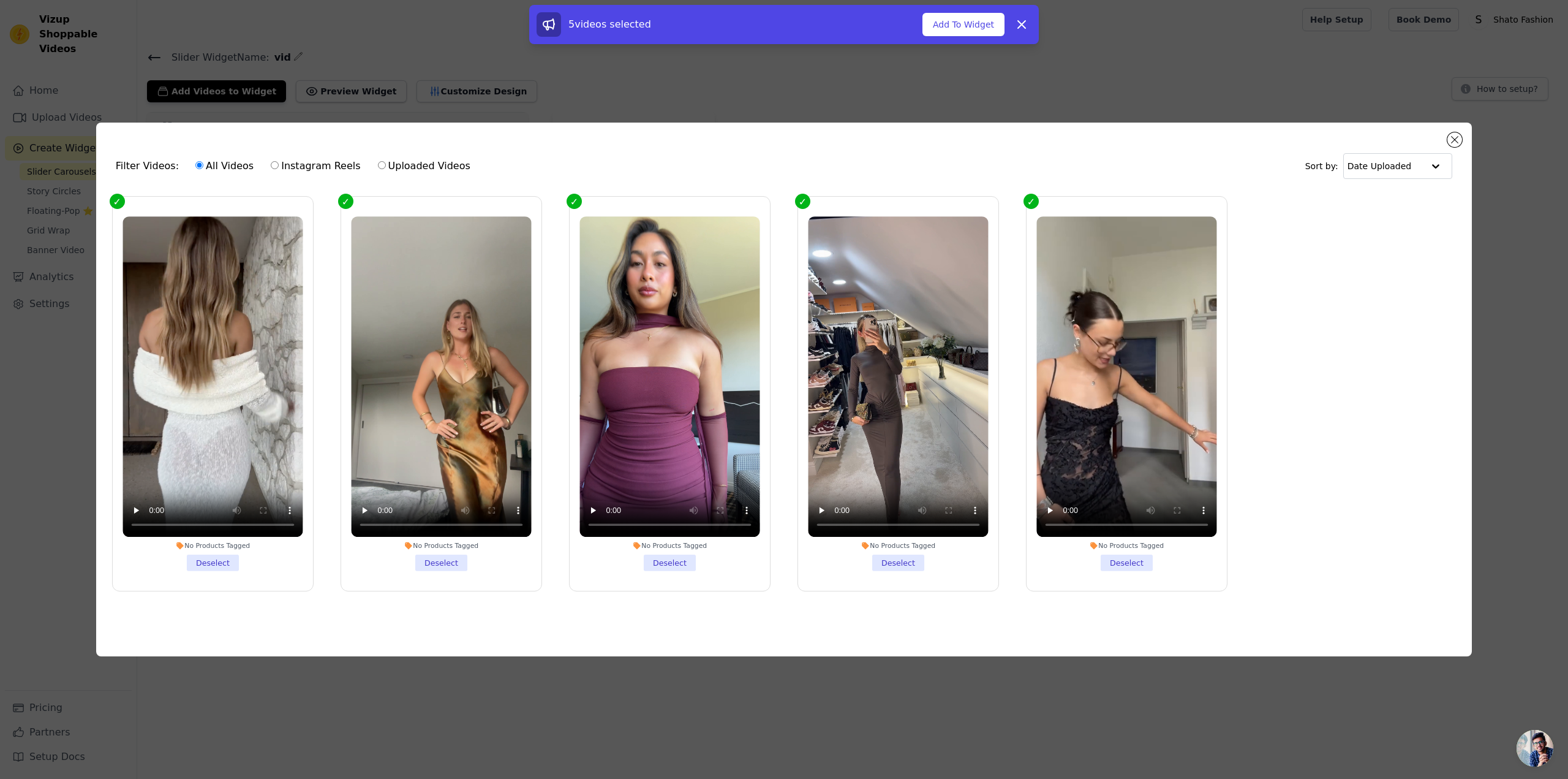
click at [948, 38] on div "5 videos selected Add To Widget Dismiss" at bounding box center [784, 24] width 510 height 39
click at [947, 27] on button "Add To Widget" at bounding box center [964, 25] width 82 height 23
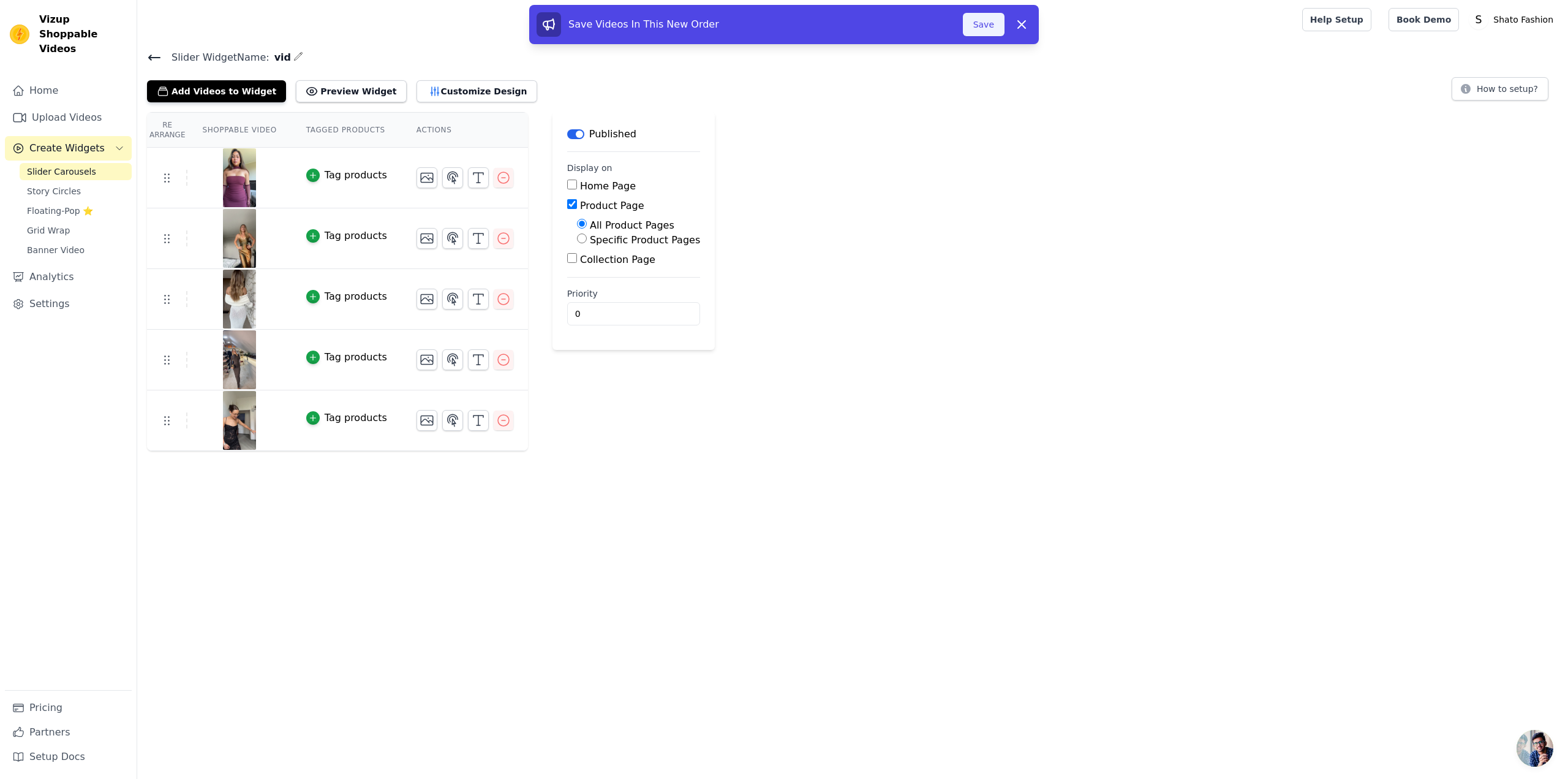
click at [990, 26] on button "Save" at bounding box center [984, 25] width 42 height 23
click at [984, 22] on button "Save" at bounding box center [984, 25] width 42 height 23
click at [978, 21] on button "Save" at bounding box center [984, 25] width 42 height 23
